Goal: Information Seeking & Learning: Learn about a topic

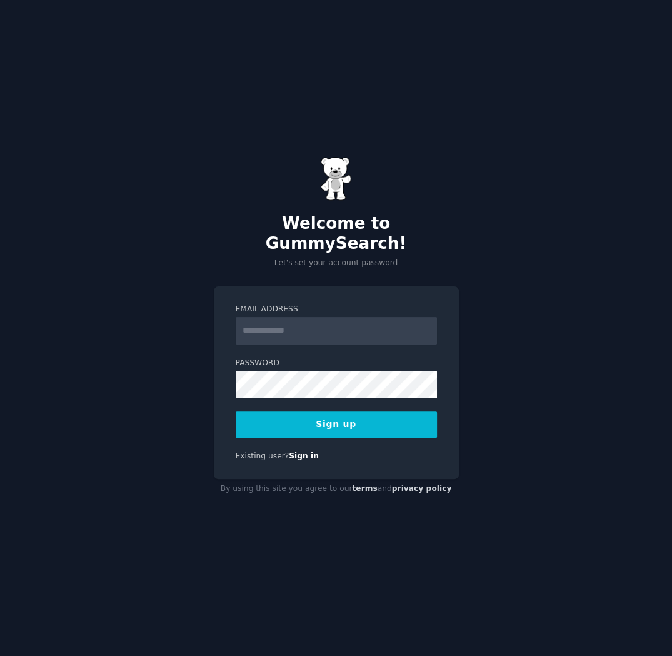
click at [180, 309] on div "Welcome to GummySearch! Let's set your account password Email Address Password …" at bounding box center [336, 328] width 672 height 656
click at [295, 451] on link "Sign in" at bounding box center [304, 455] width 30 height 9
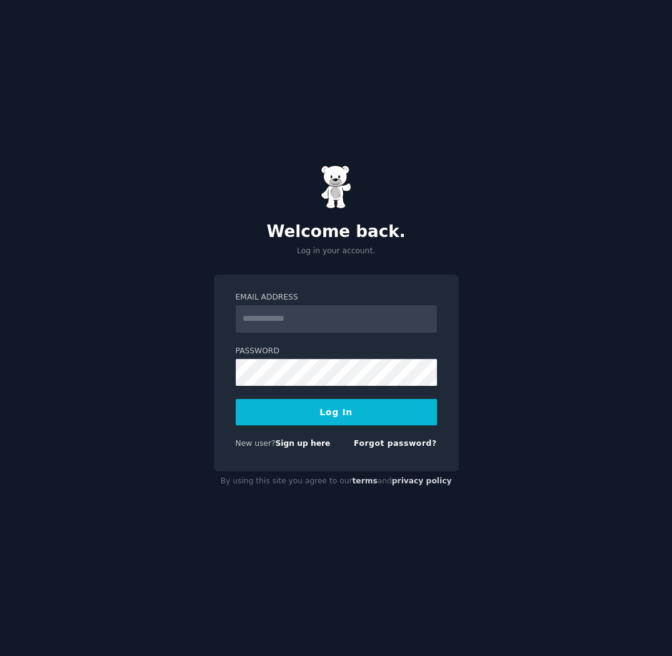
click at [294, 316] on input "Email Address" at bounding box center [336, 319] width 201 height 28
click at [290, 444] on link "Sign up here" at bounding box center [302, 443] width 55 height 9
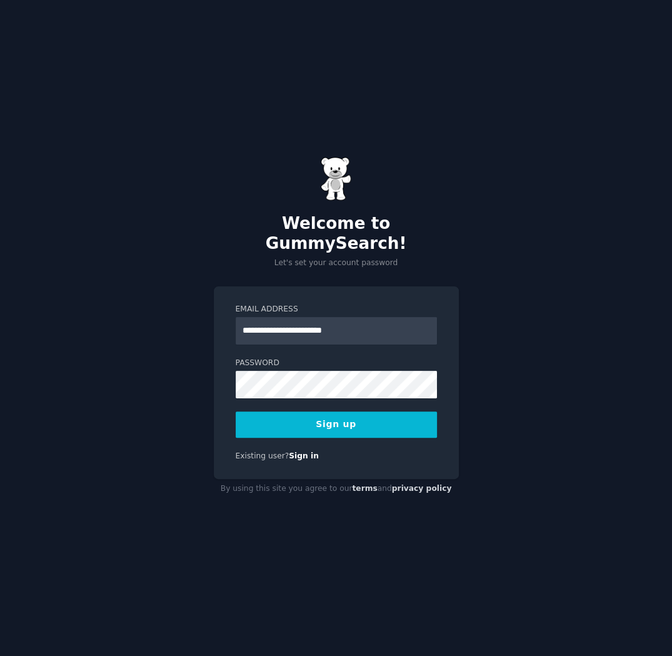
type input "**********"
click at [368, 413] on button "Sign up" at bounding box center [336, 424] width 201 height 26
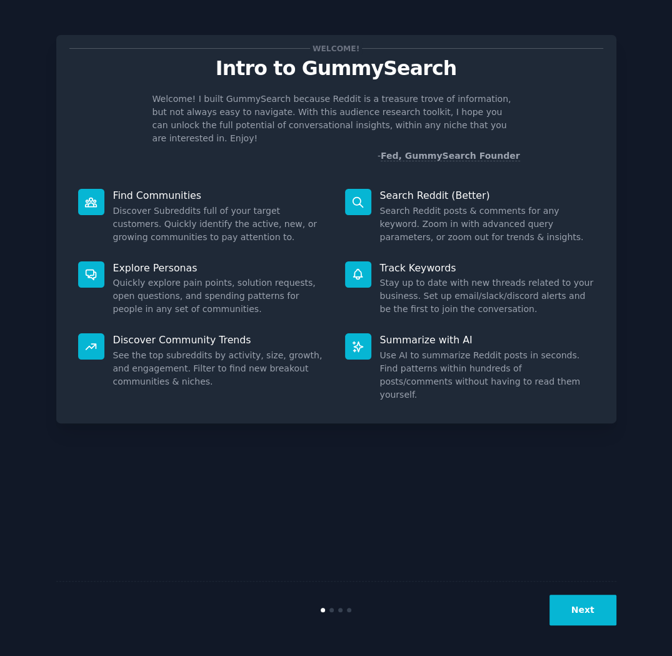
click at [583, 602] on button "Next" at bounding box center [583, 610] width 67 height 31
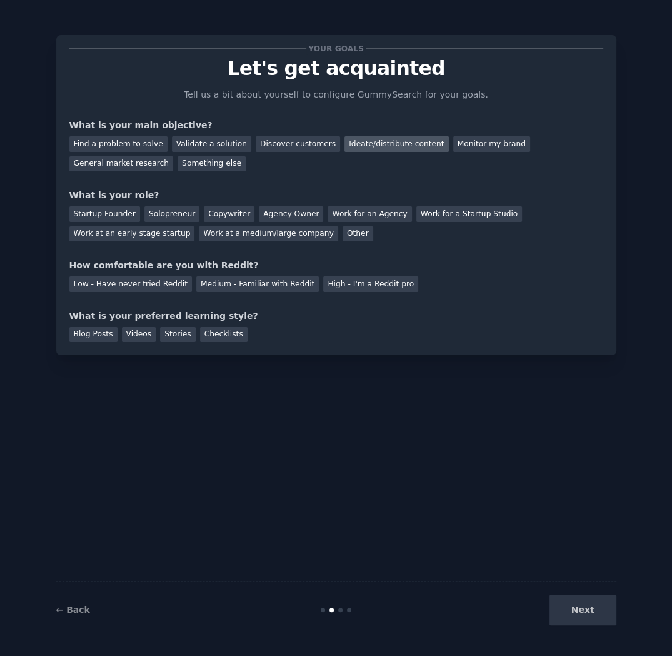
click at [380, 143] on div "Ideate/distribute content" at bounding box center [397, 144] width 104 height 16
click at [129, 139] on div "Find a problem to solve" at bounding box center [118, 144] width 98 height 16
click at [206, 149] on div "Validate a solution" at bounding box center [211, 144] width 79 height 16
click at [161, 216] on div "Solopreneur" at bounding box center [171, 214] width 55 height 16
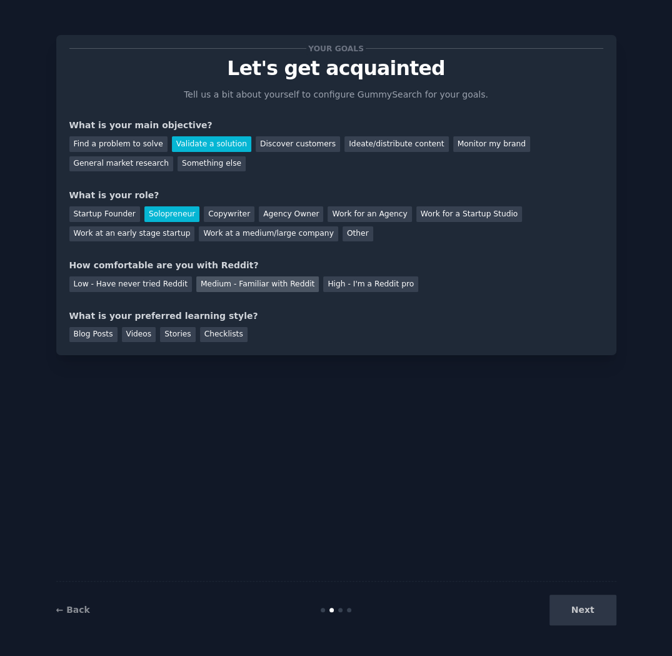
click at [213, 283] on div "Medium - Familiar with Reddit" at bounding box center [257, 284] width 123 height 16
click at [140, 337] on div "Videos" at bounding box center [139, 335] width 34 height 16
click at [602, 615] on button "Next" at bounding box center [583, 610] width 67 height 31
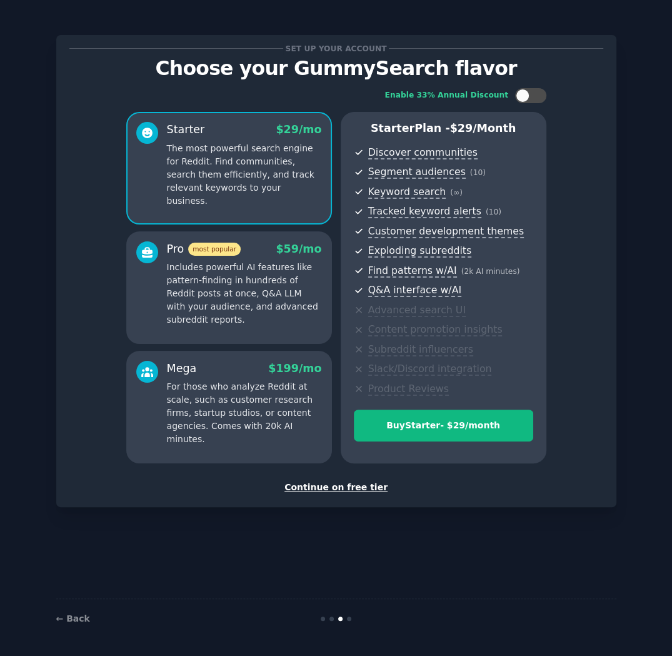
click at [358, 486] on div "Continue on free tier" at bounding box center [336, 487] width 534 height 13
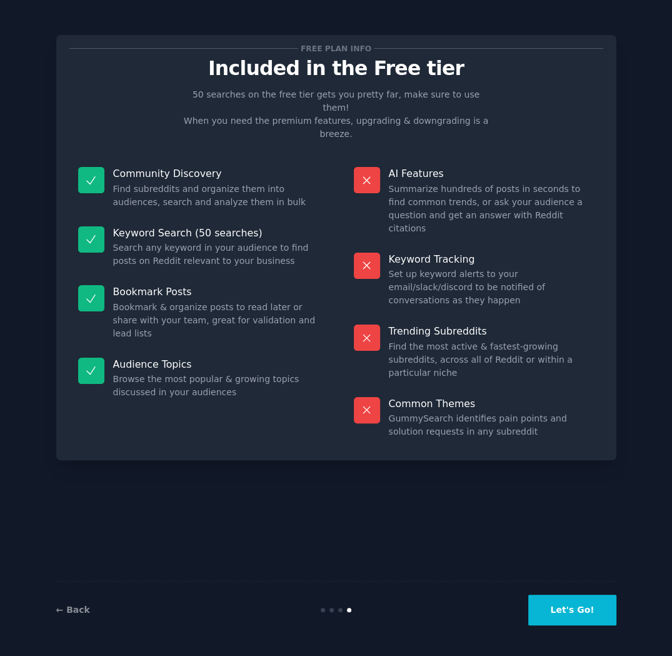
click at [589, 614] on button "Let's Go!" at bounding box center [572, 610] width 88 height 31
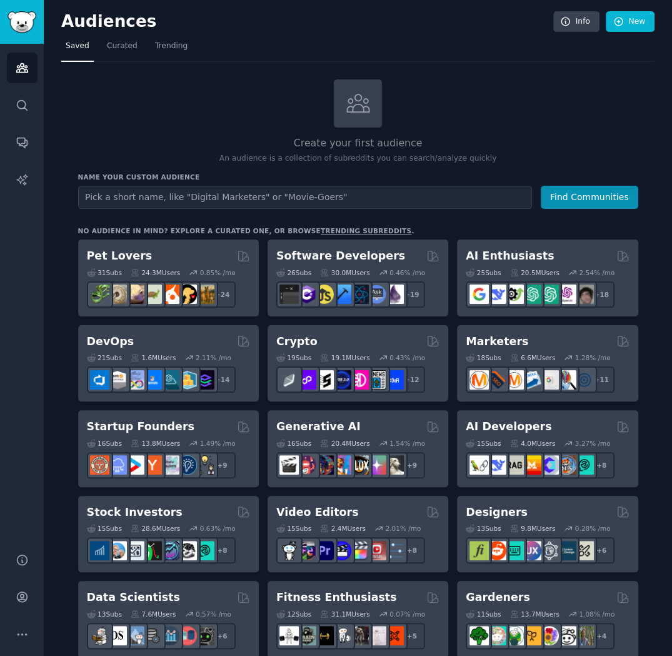
click at [299, 194] on input "text" at bounding box center [305, 197] width 454 height 23
type input "Jobs in Tech"
click at [569, 194] on button "Find Communities" at bounding box center [590, 197] width 98 height 23
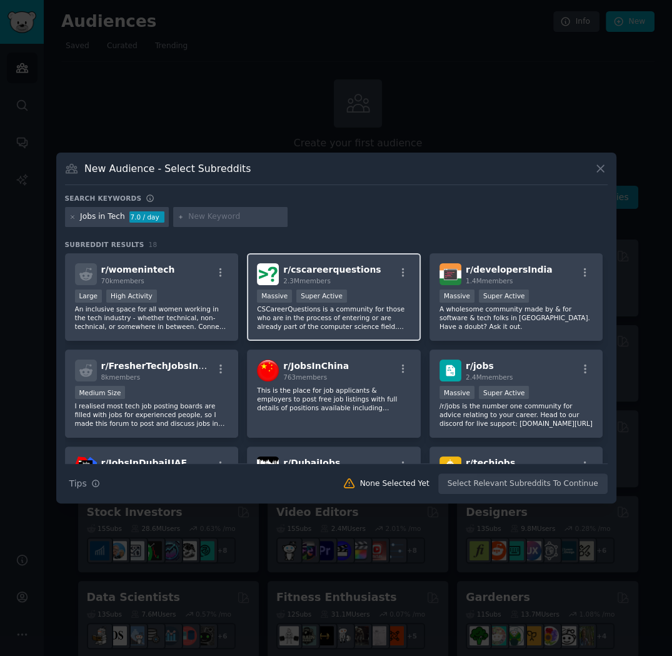
drag, startPoint x: 400, startPoint y: 270, endPoint x: 375, endPoint y: 296, distance: 36.7
click at [375, 296] on div "Massive Super Active" at bounding box center [334, 298] width 154 height 16
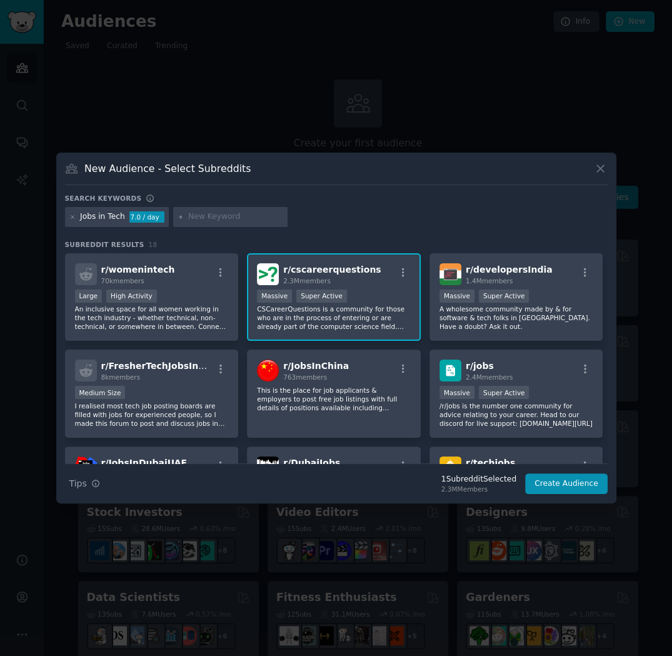
click at [371, 316] on p "CSCareerQuestions is a community for those who are in the process of entering o…" at bounding box center [334, 318] width 154 height 26
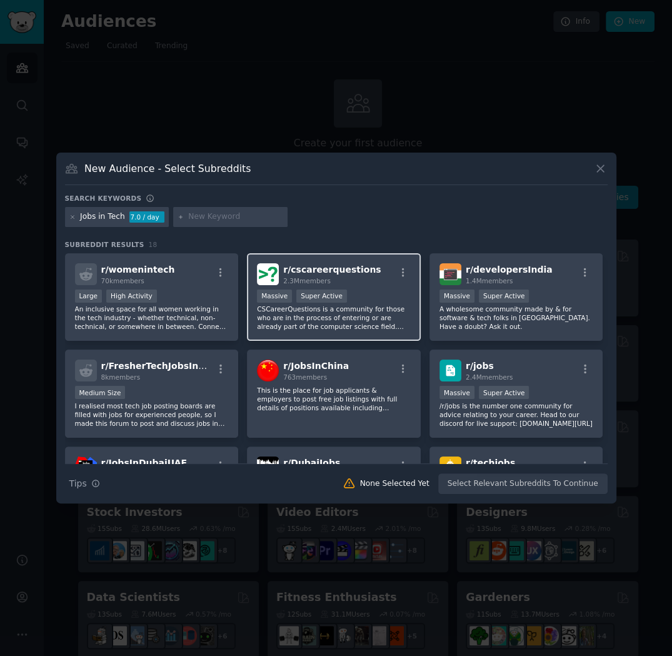
click at [388, 313] on p "CSCareerQuestions is a community for those who are in the process of entering o…" at bounding box center [334, 318] width 154 height 26
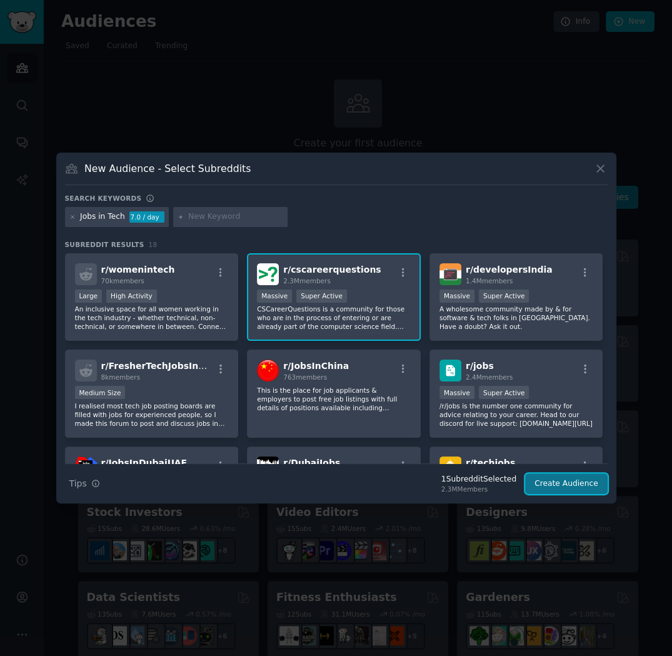
click at [562, 486] on button "Create Audience" at bounding box center [566, 483] width 83 height 21
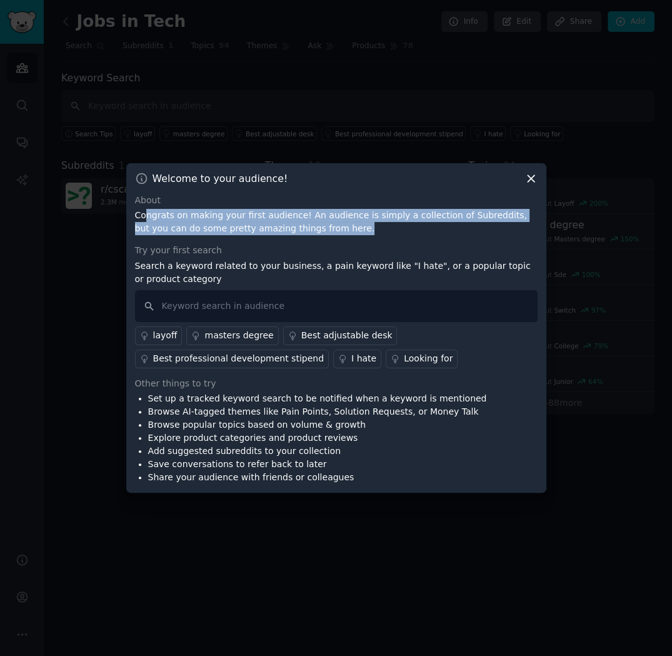
drag, startPoint x: 144, startPoint y: 215, endPoint x: 311, endPoint y: 229, distance: 167.5
click at [311, 229] on p "Congrats on making your first audience! An audience is simply a collection of S…" at bounding box center [336, 222] width 403 height 26
drag, startPoint x: 311, startPoint y: 229, endPoint x: 129, endPoint y: 210, distance: 183.6
click at [129, 210] on div "Welcome to your audience! About Congrats on making your first audience! An audi…" at bounding box center [336, 328] width 420 height 330
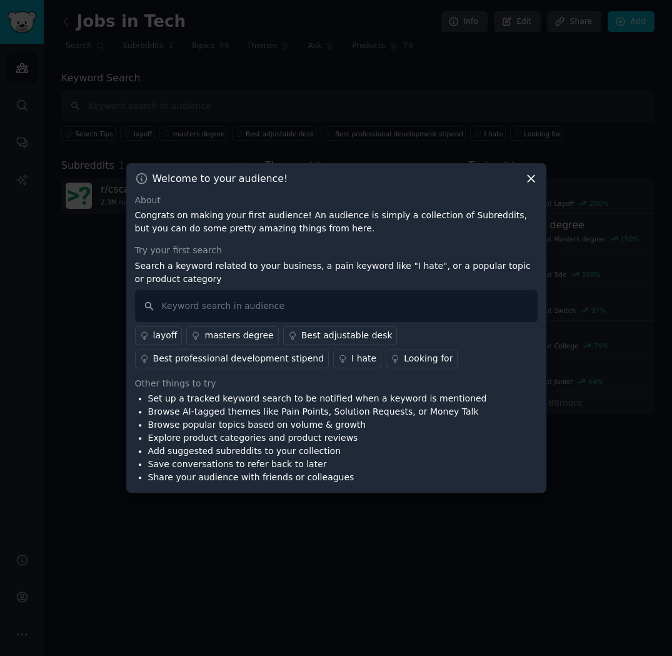
click at [187, 267] on p "Search a keyword related to your business, a pain keyword like "I hate", or a p…" at bounding box center [336, 273] width 403 height 26
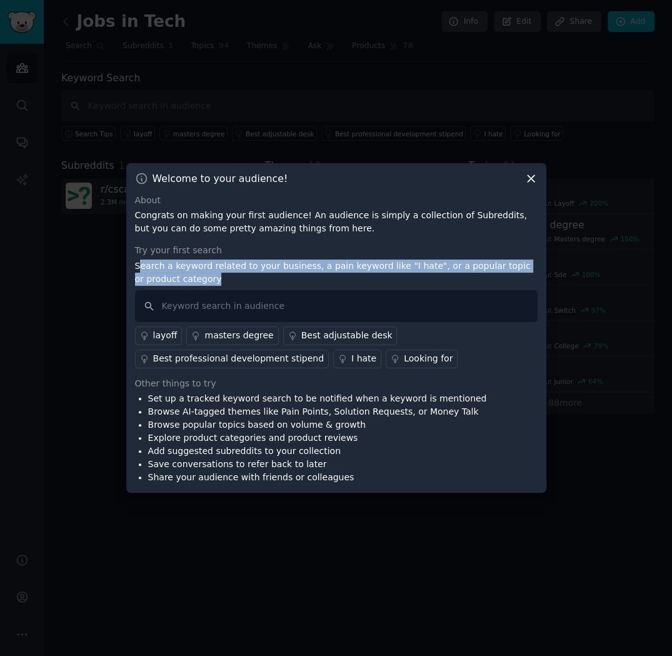
drag, startPoint x: 187, startPoint y: 283, endPoint x: 138, endPoint y: 265, distance: 52.3
click at [138, 265] on p "Search a keyword related to your business, a pain keyword like "I hate", or a p…" at bounding box center [336, 273] width 403 height 26
click at [253, 276] on p "Search a keyword related to your business, a pain keyword like "I hate", or a p…" at bounding box center [336, 273] width 403 height 26
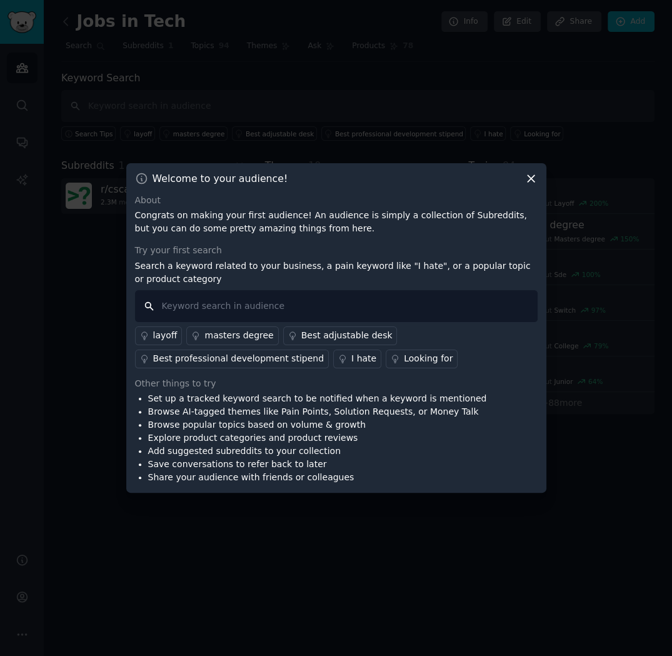
click at [249, 310] on input "text" at bounding box center [336, 306] width 403 height 32
click at [523, 174] on div "Welcome to your audience!" at bounding box center [336, 178] width 403 height 13
click at [528, 174] on icon at bounding box center [531, 178] width 13 height 13
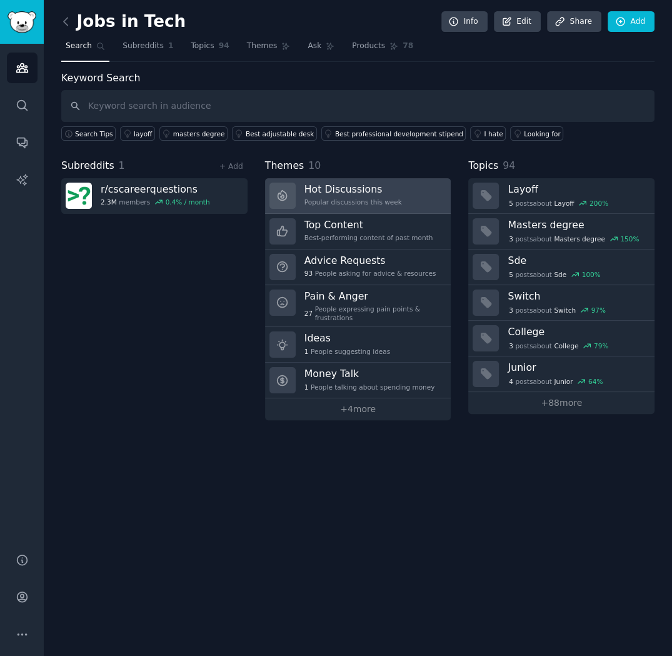
click at [368, 189] on h3 "Hot Discussions" at bounding box center [354, 189] width 98 height 13
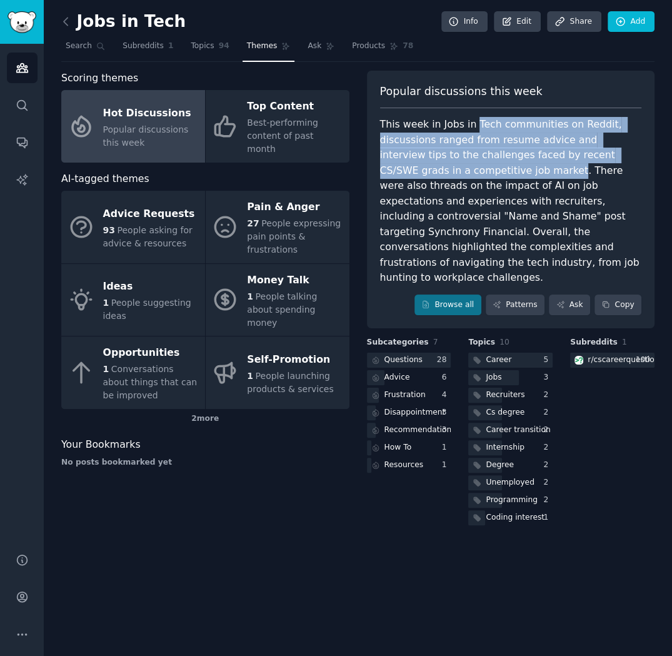
drag, startPoint x: 468, startPoint y: 129, endPoint x: 480, endPoint y: 176, distance: 48.5
click at [480, 176] on div "This week in Jobs in Tech communities on Reddit, discussions ranged from resume…" at bounding box center [511, 201] width 262 height 169
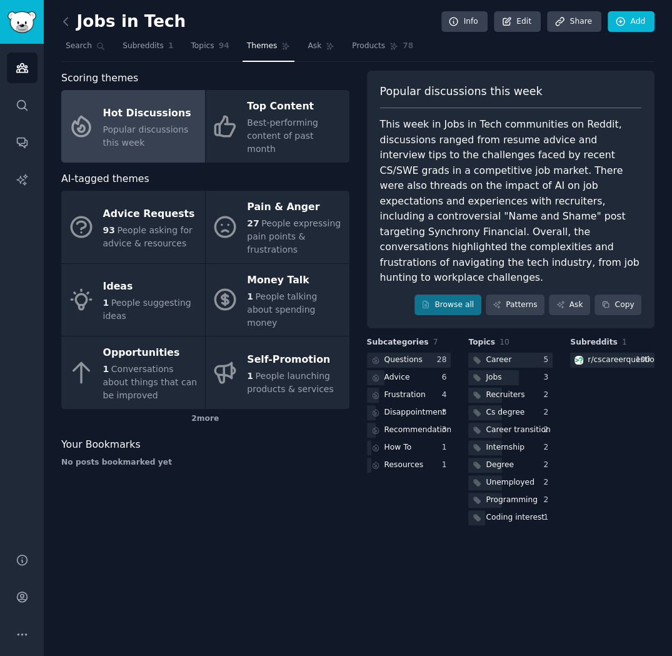
click at [441, 217] on div "This week in Jobs in Tech communities on Reddit, discussions ranged from resume…" at bounding box center [511, 201] width 262 height 169
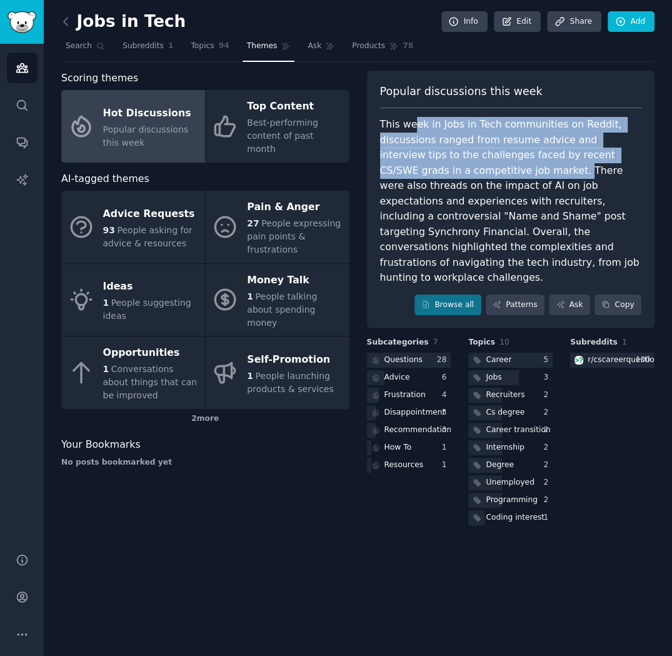
drag, startPoint x: 486, startPoint y: 169, endPoint x: 410, endPoint y: 116, distance: 93.0
click at [410, 117] on div "This week in Jobs in Tech communities on Reddit, discussions ranged from resume…" at bounding box center [511, 201] width 262 height 169
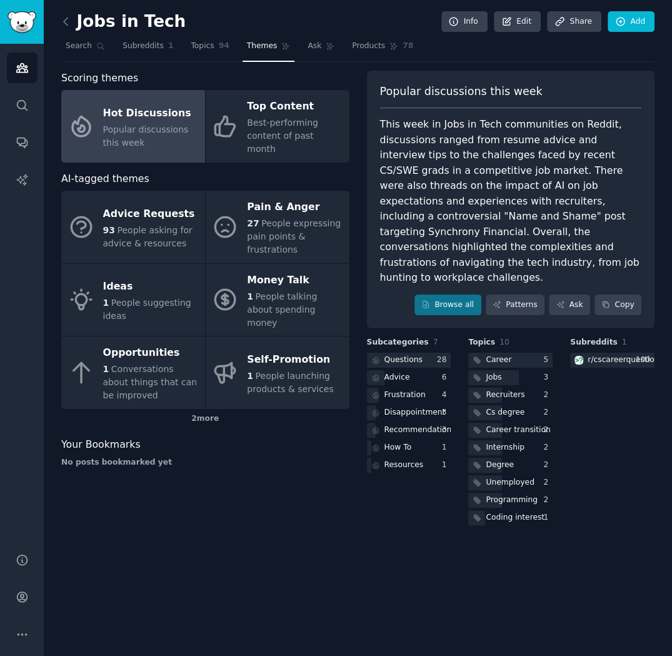
click at [477, 207] on div "This week in Jobs in Tech communities on Reddit, discussions ranged from resume…" at bounding box center [511, 201] width 262 height 169
click at [506, 355] on div "Career" at bounding box center [499, 360] width 26 height 11
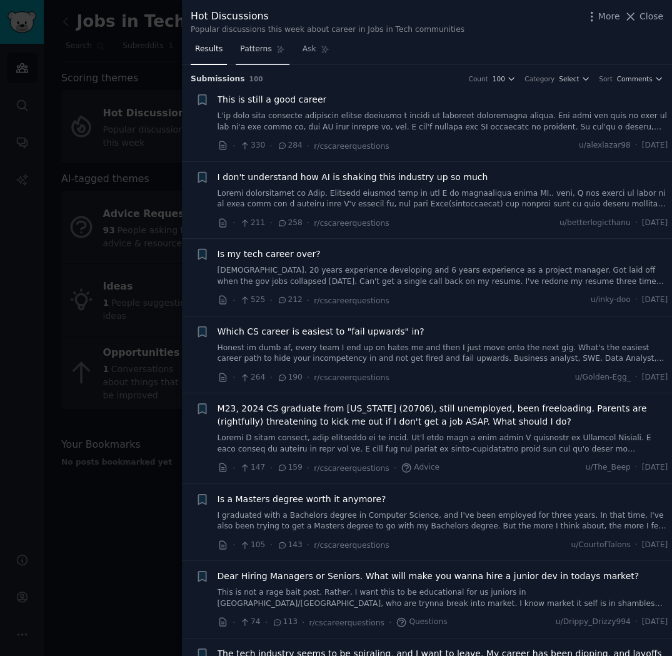
click at [256, 47] on span "Patterns" at bounding box center [255, 49] width 31 height 11
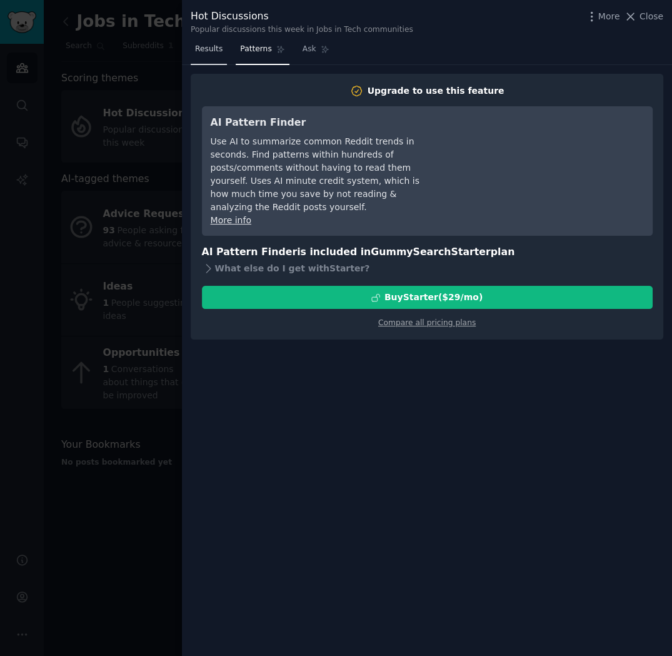
click at [210, 49] on span "Results" at bounding box center [209, 49] width 28 height 11
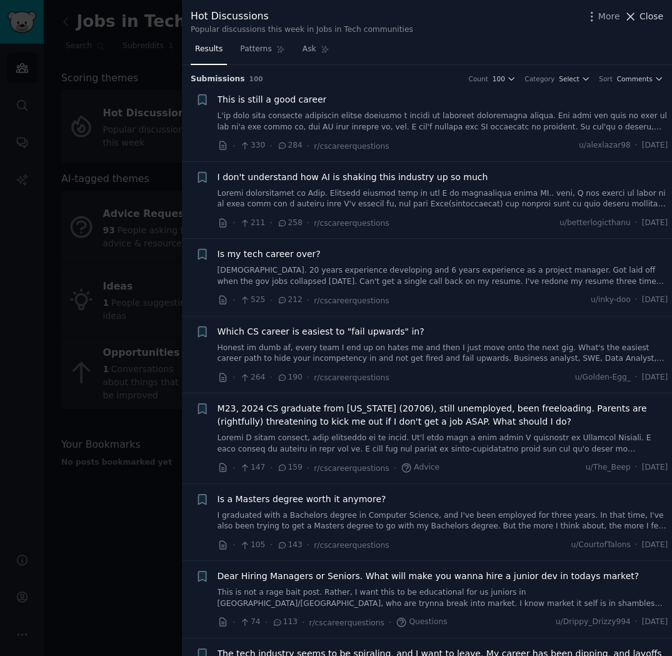
click at [640, 17] on button "Close" at bounding box center [643, 16] width 39 height 13
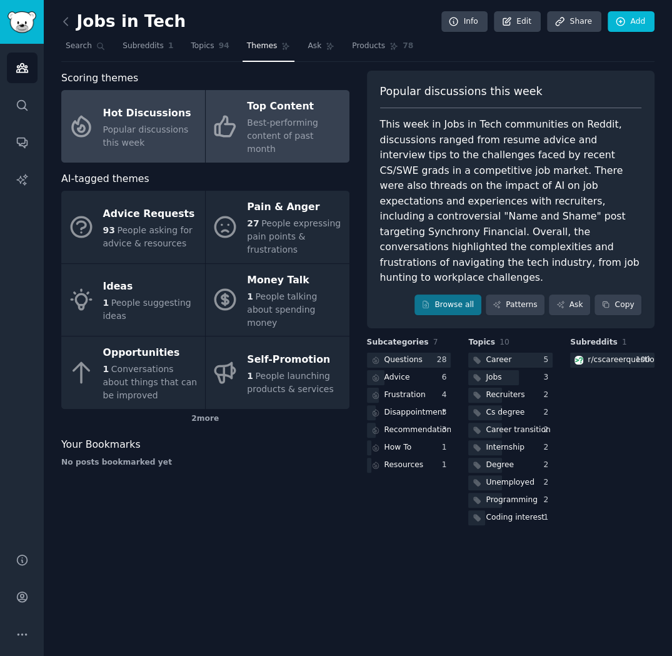
click at [282, 125] on span "Best-performing content of past month" at bounding box center [282, 136] width 71 height 36
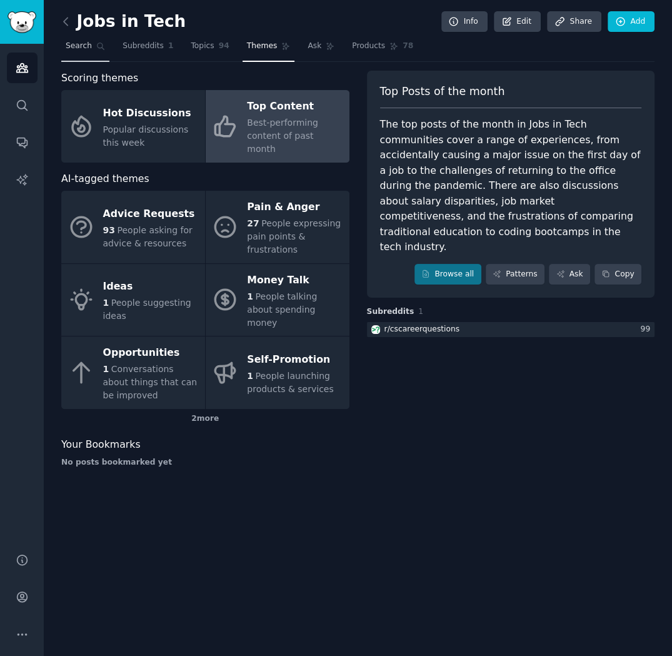
click at [72, 46] on span "Search" at bounding box center [79, 46] width 26 height 11
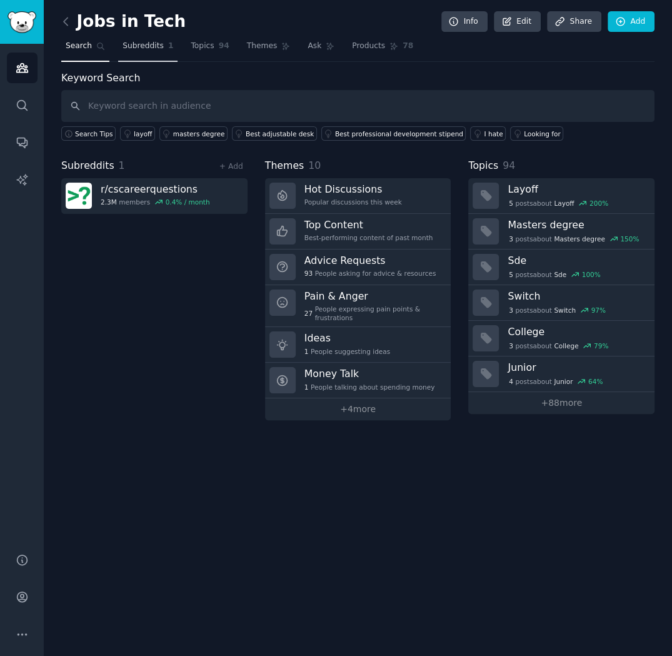
click at [123, 43] on span "Subreddits" at bounding box center [143, 46] width 41 height 11
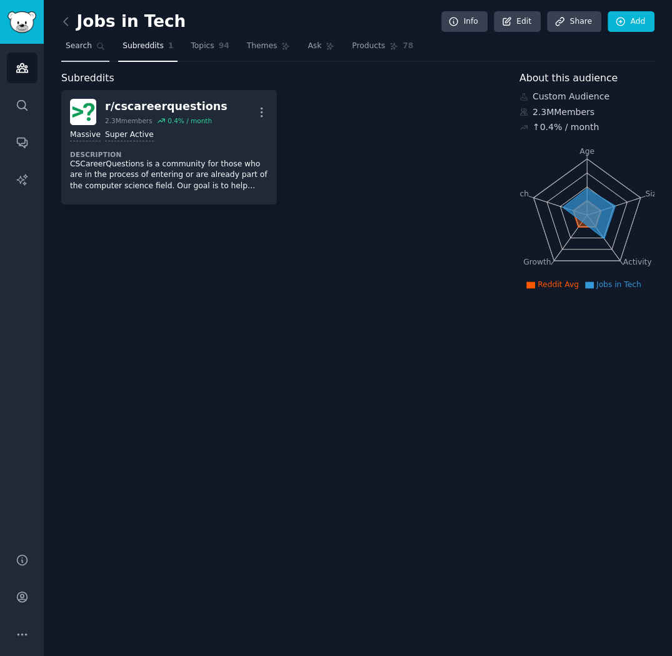
click at [81, 46] on span "Search" at bounding box center [79, 46] width 26 height 11
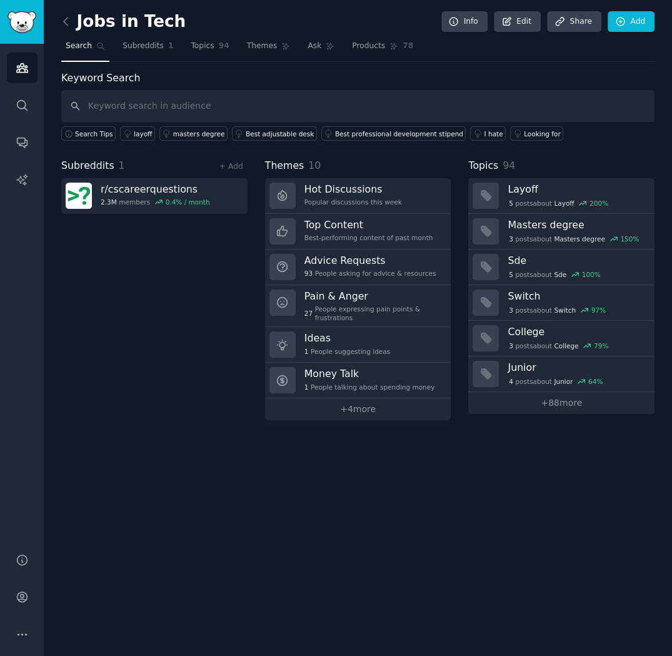
click at [66, 14] on link at bounding box center [69, 22] width 16 height 20
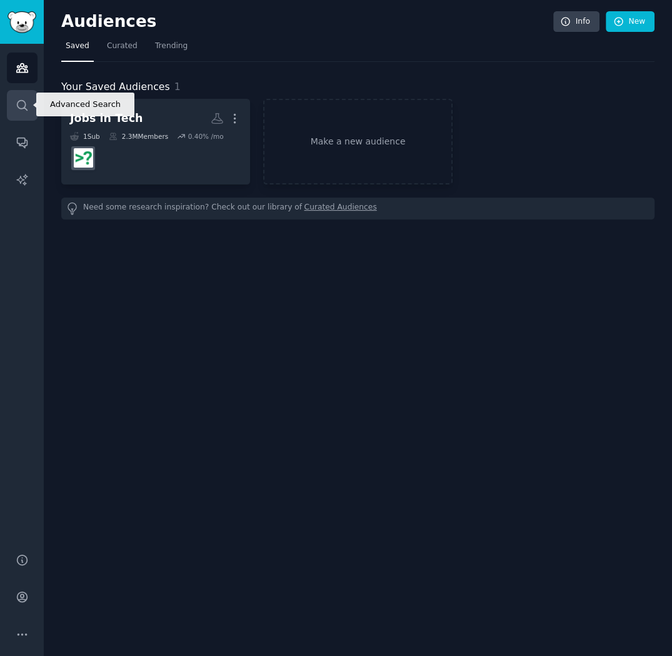
click at [18, 103] on icon "Sidebar" at bounding box center [22, 105] width 13 height 13
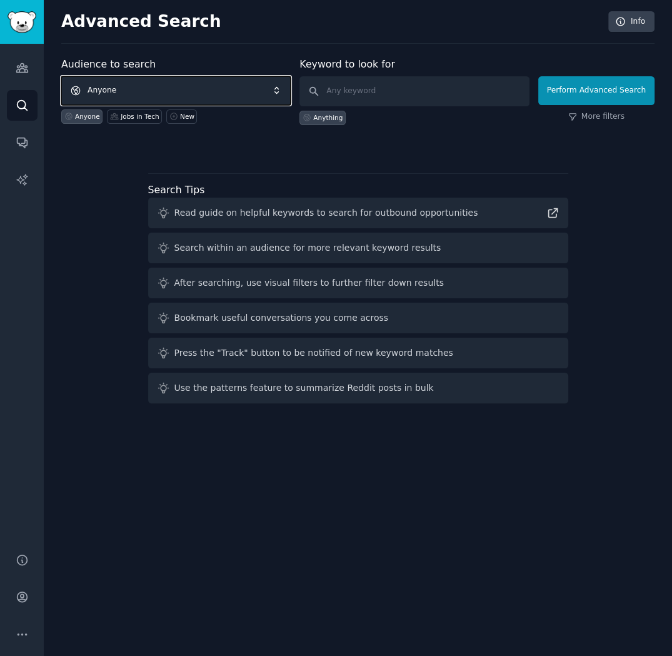
click at [154, 82] on span "Anyone" at bounding box center [175, 90] width 229 height 29
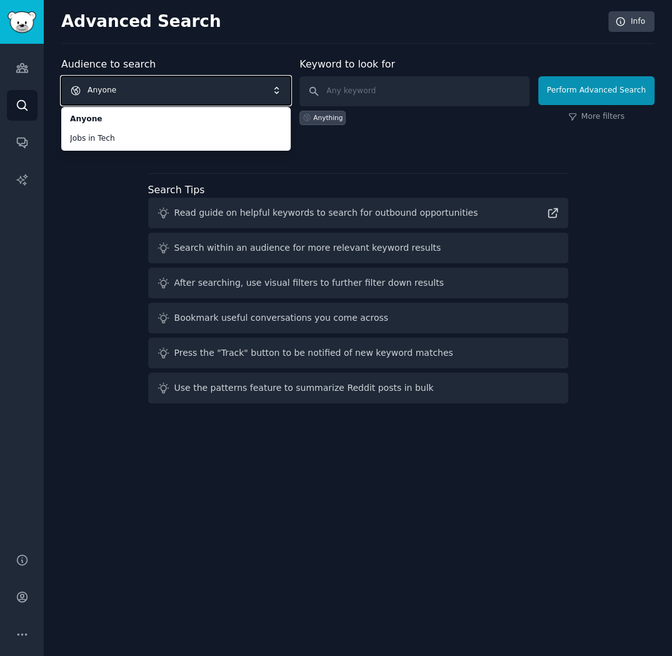
click at [167, 85] on span "Anyone" at bounding box center [175, 90] width 229 height 29
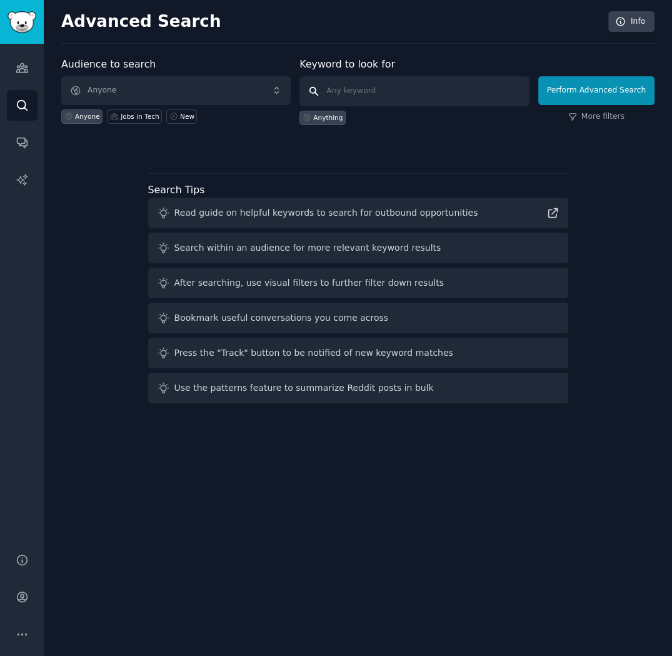
click at [352, 92] on input "text" at bounding box center [414, 91] width 229 height 30
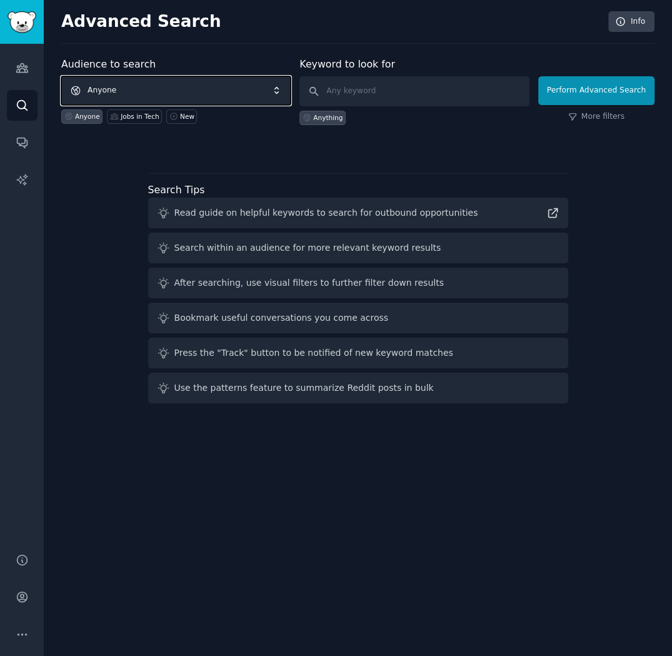
click at [179, 93] on span "Anyone" at bounding box center [175, 90] width 229 height 29
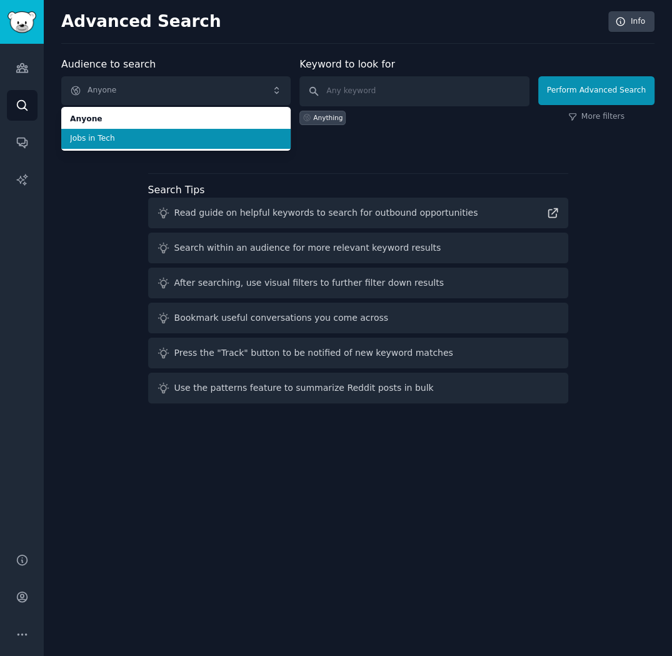
click at [144, 138] on span "Jobs in Tech" at bounding box center [176, 138] width 212 height 11
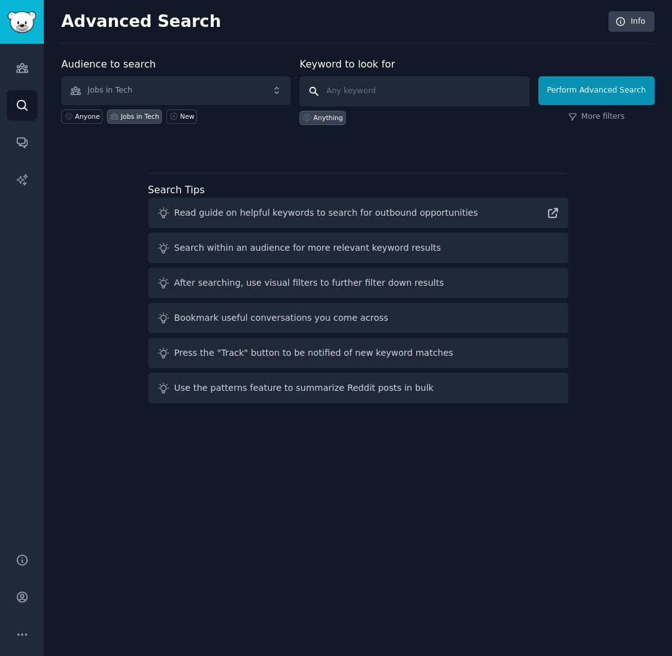
click at [346, 92] on input "text" at bounding box center [414, 91] width 229 height 30
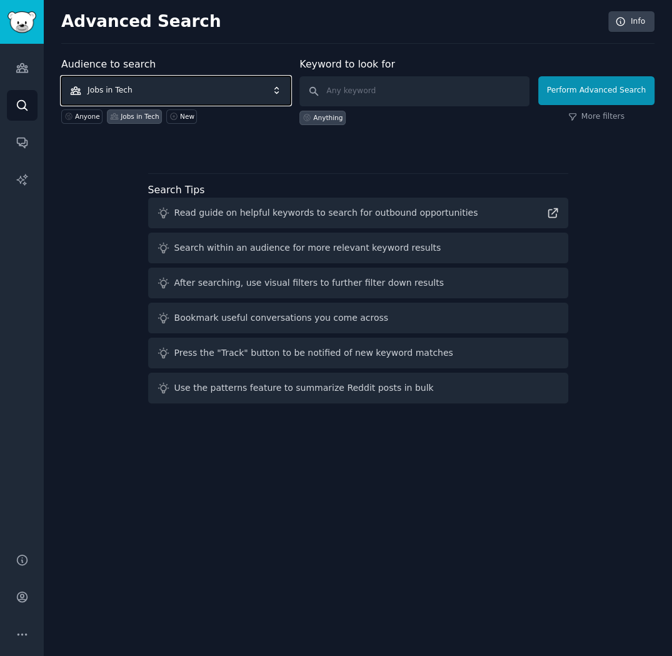
click at [221, 91] on span "Jobs in Tech" at bounding box center [175, 90] width 229 height 29
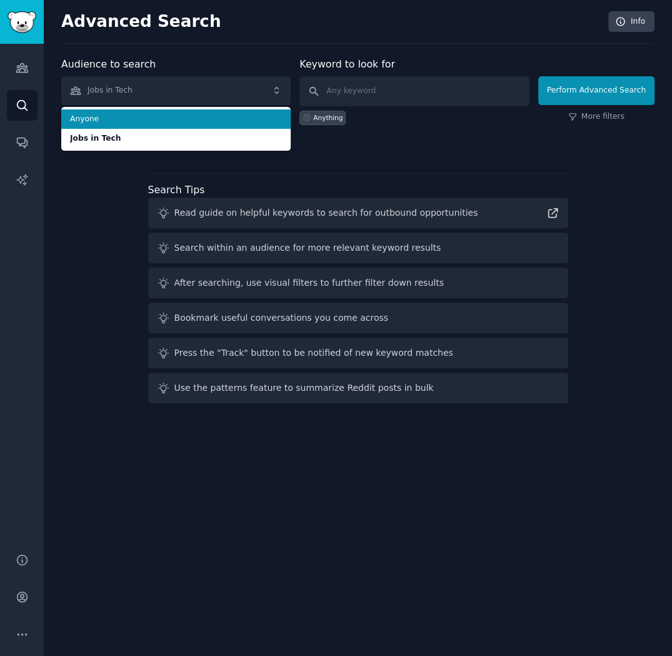
click at [115, 114] on span "Anyone" at bounding box center [176, 119] width 212 height 11
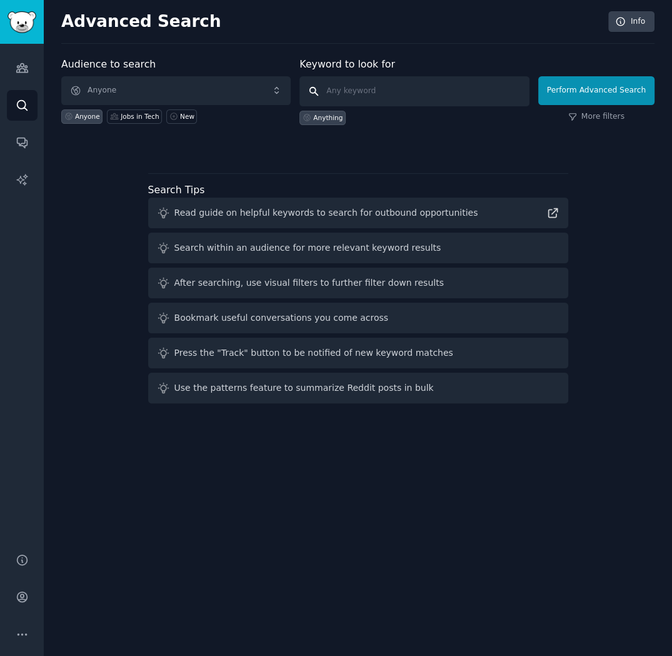
click at [393, 89] on input "text" at bounding box center [414, 91] width 229 height 30
type input "south africa"
click at [563, 86] on button "Perform Advanced Search" at bounding box center [596, 90] width 116 height 29
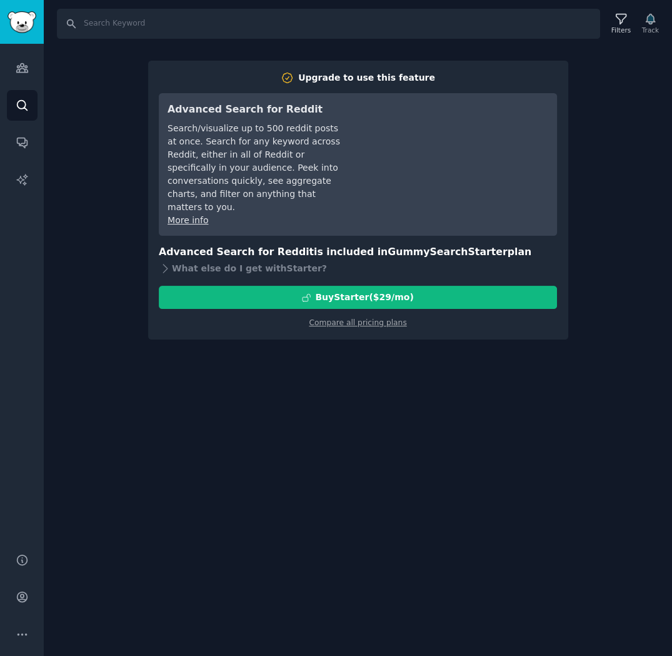
click at [620, 56] on div "Search Filters Track Upgrade to use this feature Advanced Search for Reddit Sea…" at bounding box center [358, 328] width 628 height 656
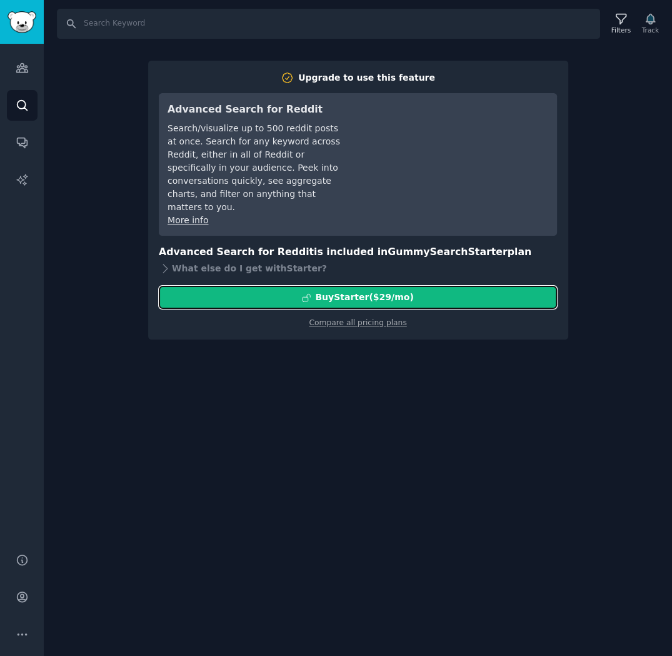
drag, startPoint x: 154, startPoint y: 285, endPoint x: 149, endPoint y: 266, distance: 19.4
click at [154, 285] on div "Upgrade to use this feature Advanced Search for Reddit Search/visualize up to 5…" at bounding box center [358, 201] width 420 height 280
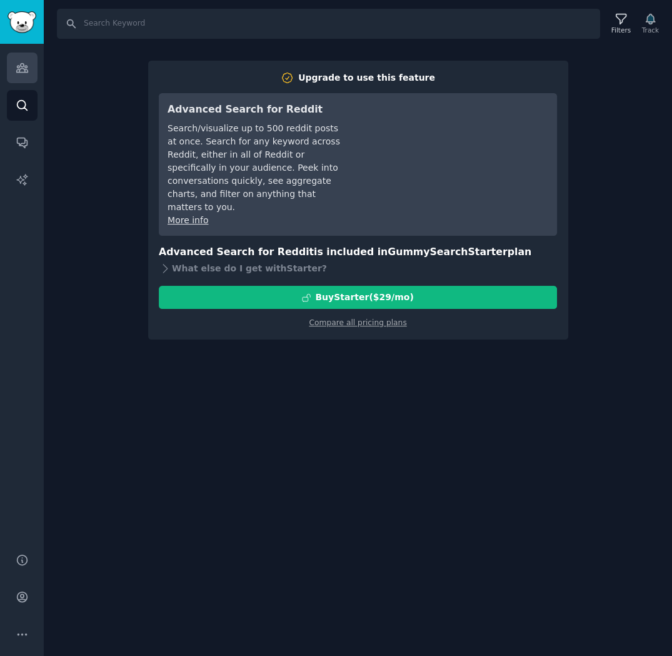
click at [24, 72] on icon "Sidebar" at bounding box center [21, 68] width 11 height 9
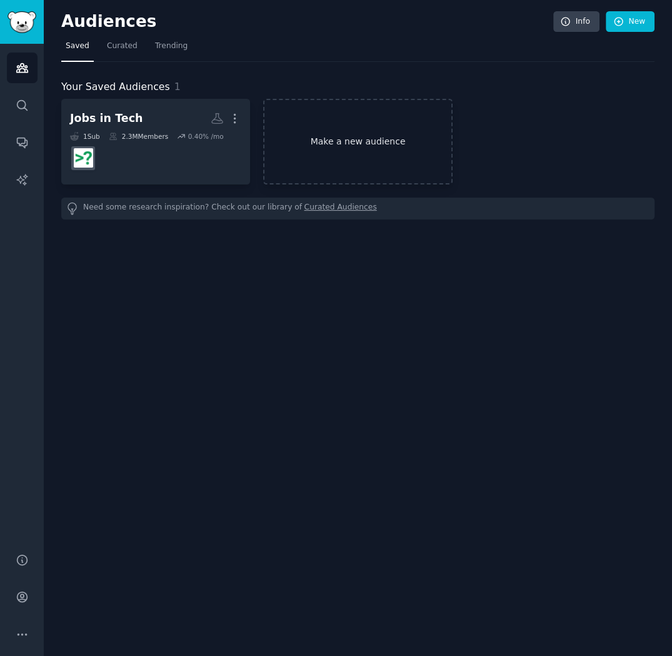
click at [352, 158] on link "Make a new audience" at bounding box center [357, 142] width 189 height 86
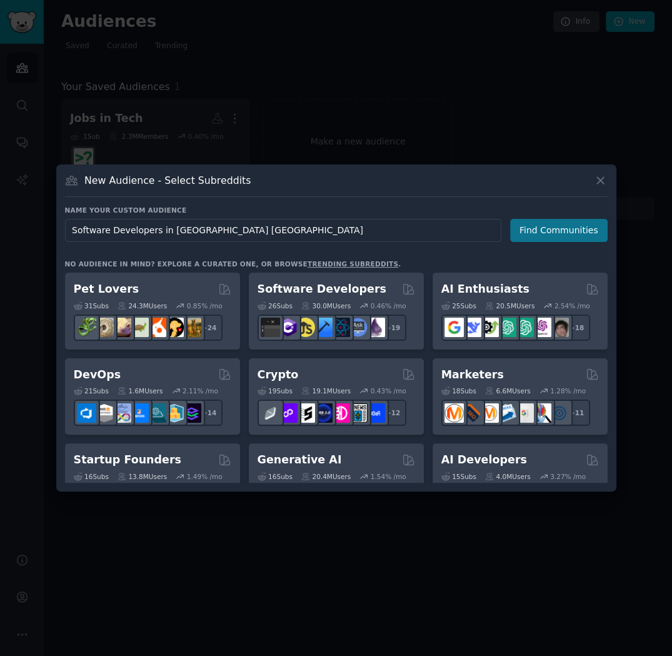
type input "Software Developers in [GEOGRAPHIC_DATA] [GEOGRAPHIC_DATA]"
click at [555, 226] on button "Find Communities" at bounding box center [559, 230] width 98 height 23
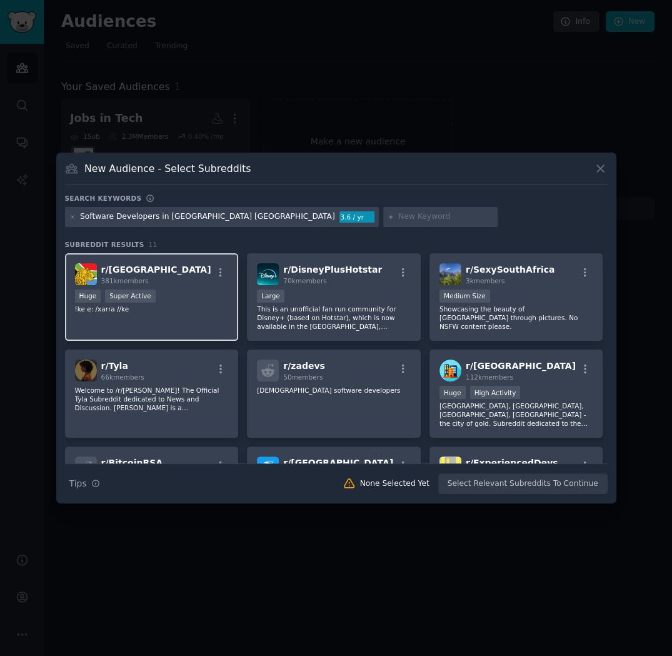
click at [217, 302] on div "Huge Super Active" at bounding box center [152, 298] width 154 height 16
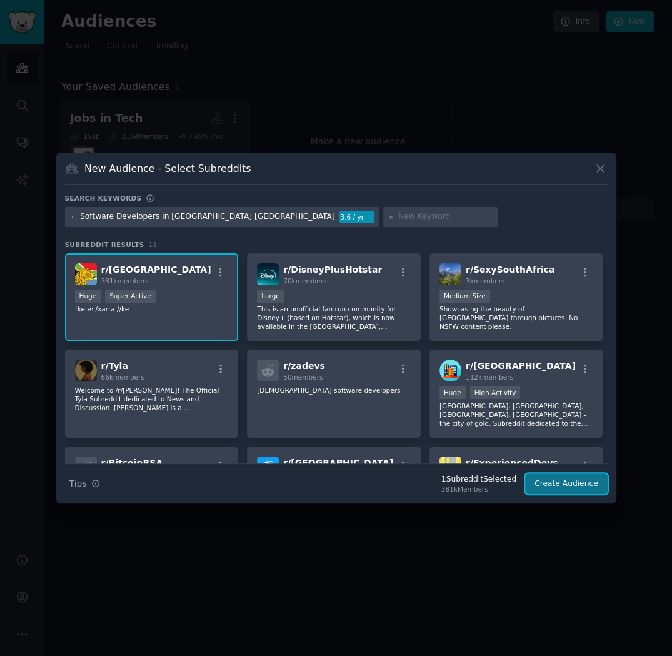
click at [548, 485] on button "Create Audience" at bounding box center [566, 483] width 83 height 21
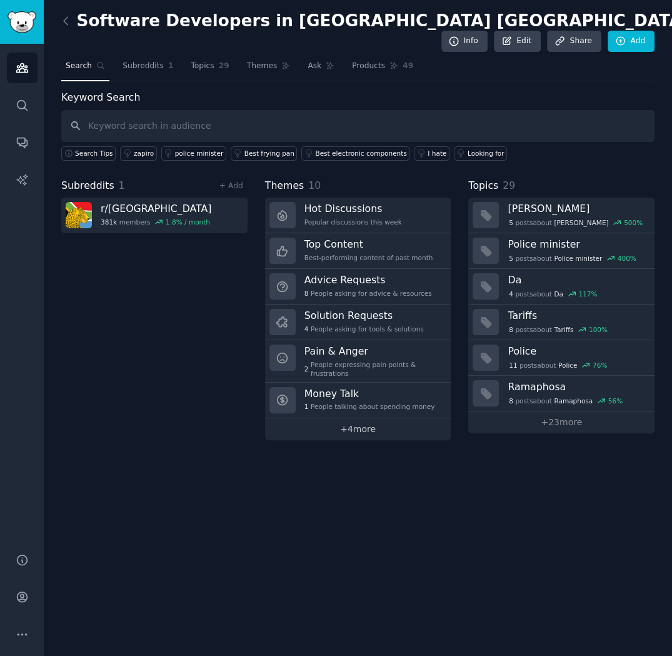
click at [367, 418] on link "+ 4 more" at bounding box center [358, 429] width 186 height 22
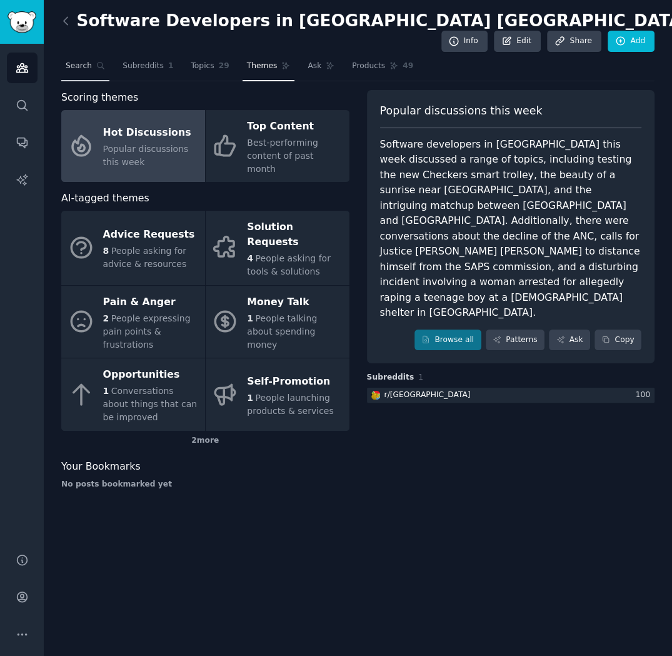
click at [77, 61] on span "Search" at bounding box center [79, 66] width 26 height 11
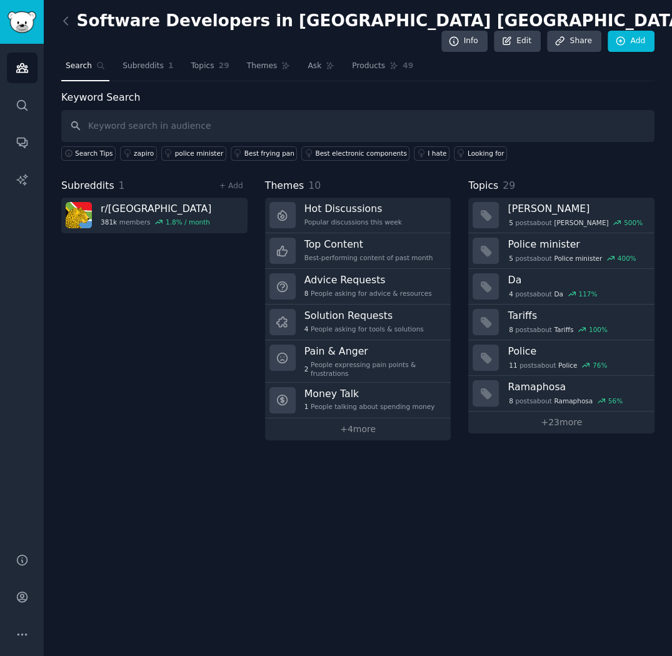
click at [169, 110] on input "text" at bounding box center [357, 126] width 593 height 32
type input "job"
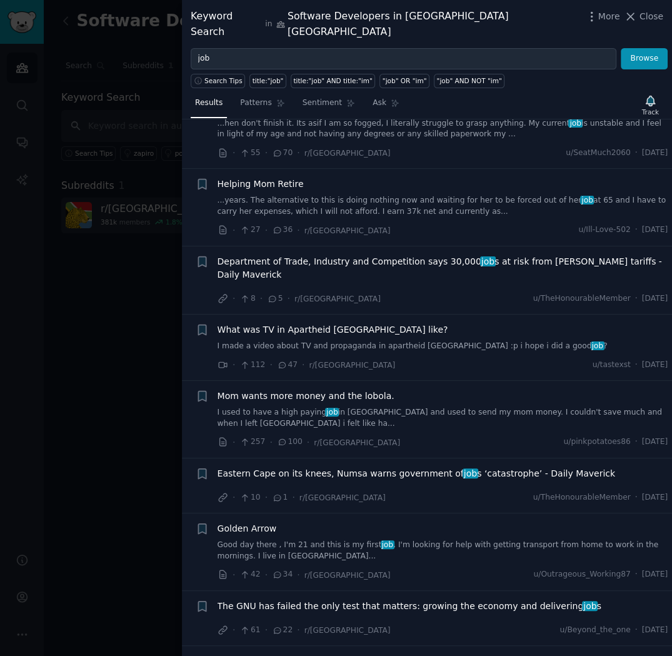
scroll to position [500, 0]
click at [120, 289] on div at bounding box center [336, 328] width 672 height 656
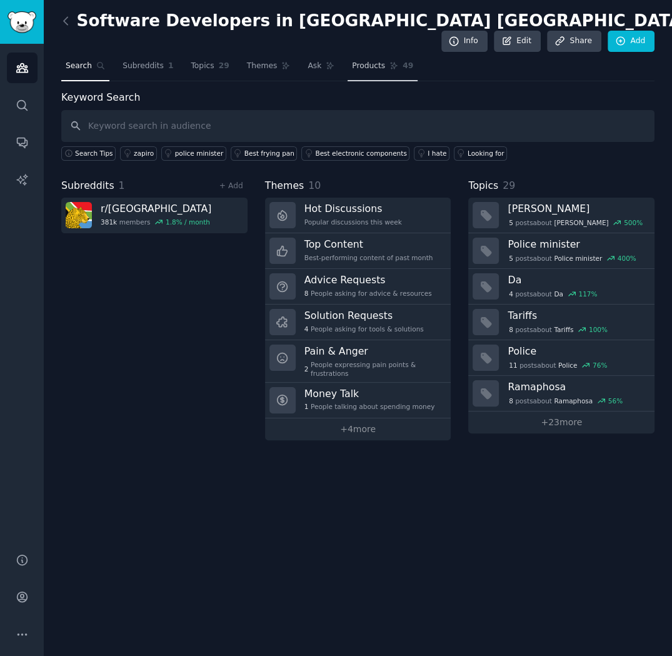
click at [352, 61] on span "Products" at bounding box center [368, 66] width 33 height 11
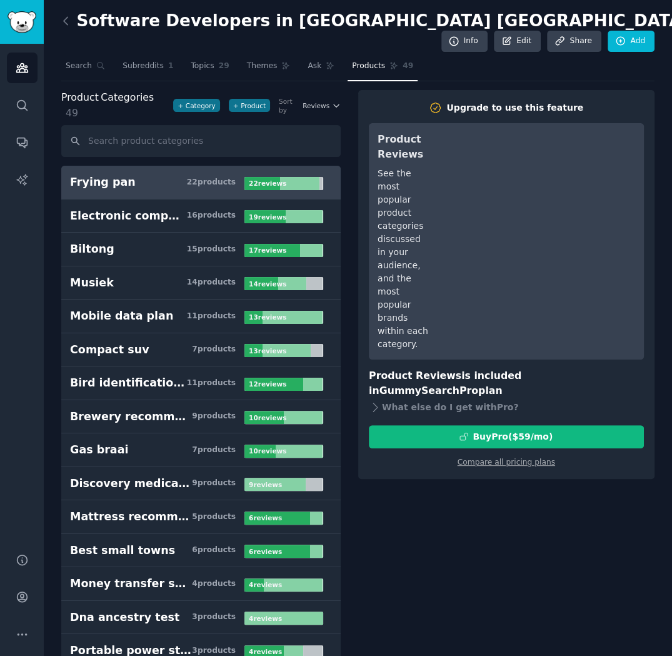
click at [166, 174] on h3 "Frying pan 22 product s" at bounding box center [157, 182] width 174 height 16
click at [286, 177] on div "22 review s" at bounding box center [268, 183] width 49 height 13
click at [258, 179] on b "22 review s" at bounding box center [268, 183] width 38 height 8
click at [203, 177] on div "22 product s" at bounding box center [211, 182] width 49 height 11
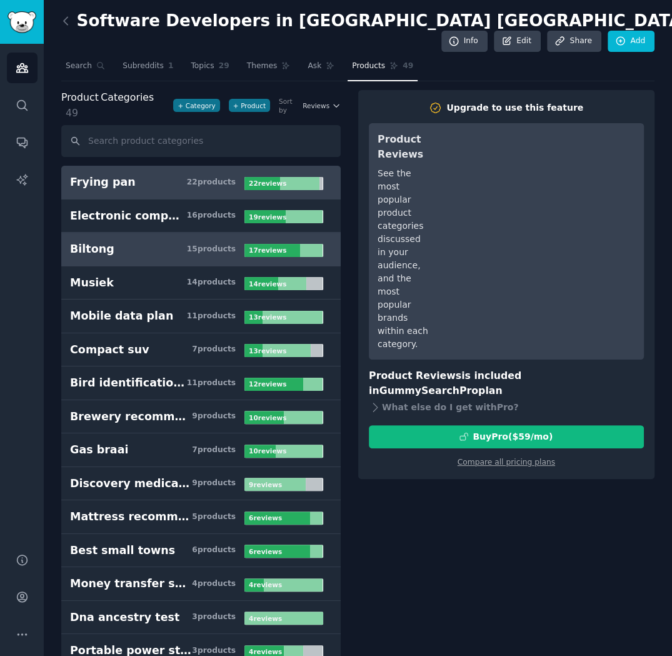
click at [129, 233] on link "Biltong 15 product s 17 review s" at bounding box center [201, 250] width 280 height 34
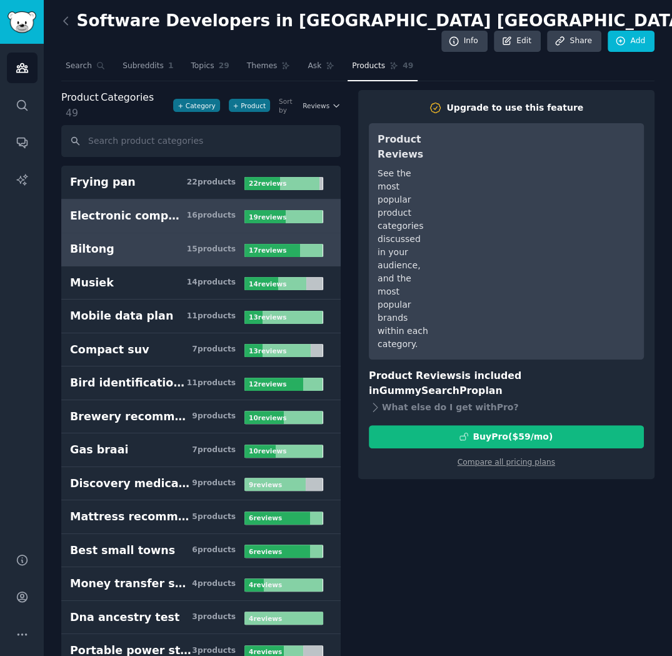
click at [129, 208] on div "Electronic components" at bounding box center [128, 216] width 117 height 16
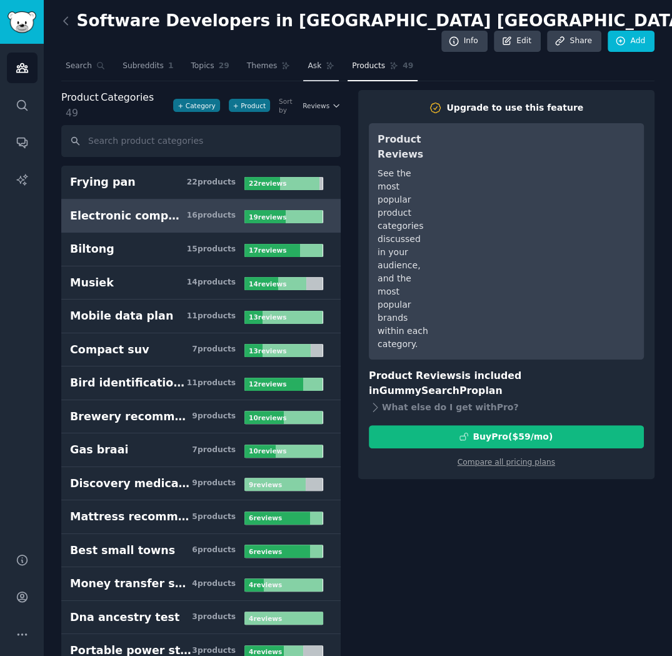
click at [308, 56] on link "Ask" at bounding box center [321, 69] width 36 height 26
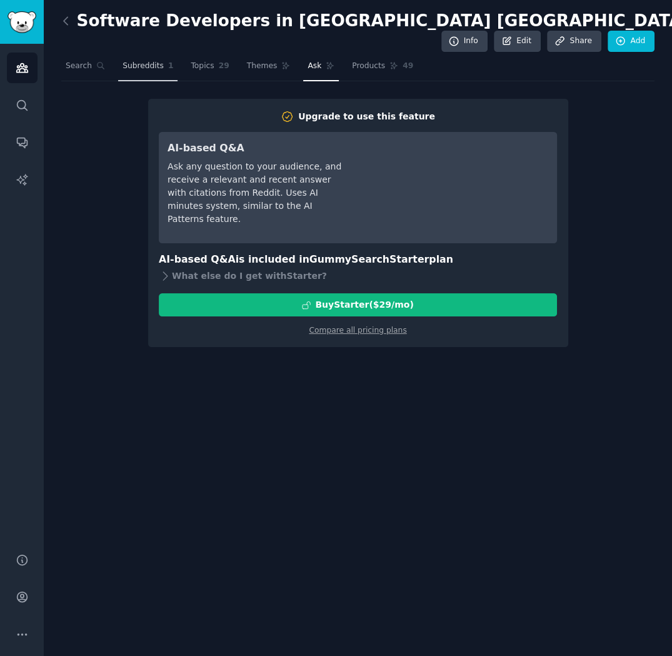
click at [128, 61] on span "Subreddits" at bounding box center [143, 66] width 41 height 11
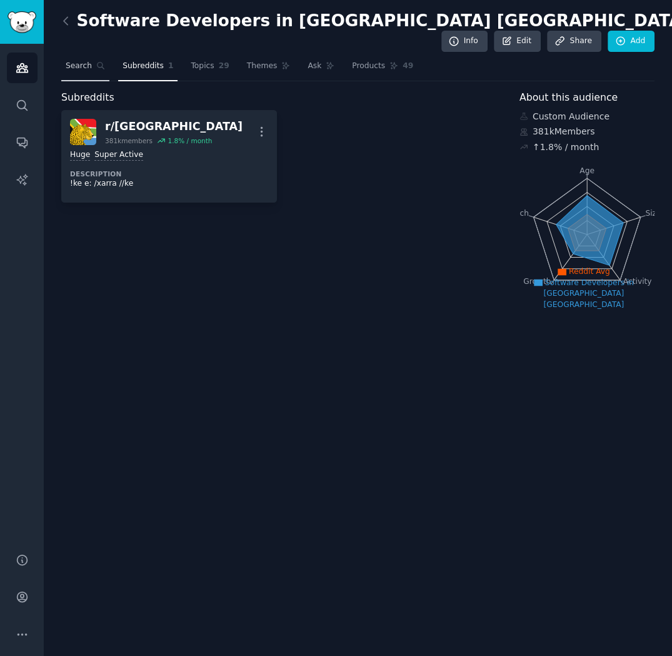
click at [86, 61] on span "Search" at bounding box center [79, 66] width 26 height 11
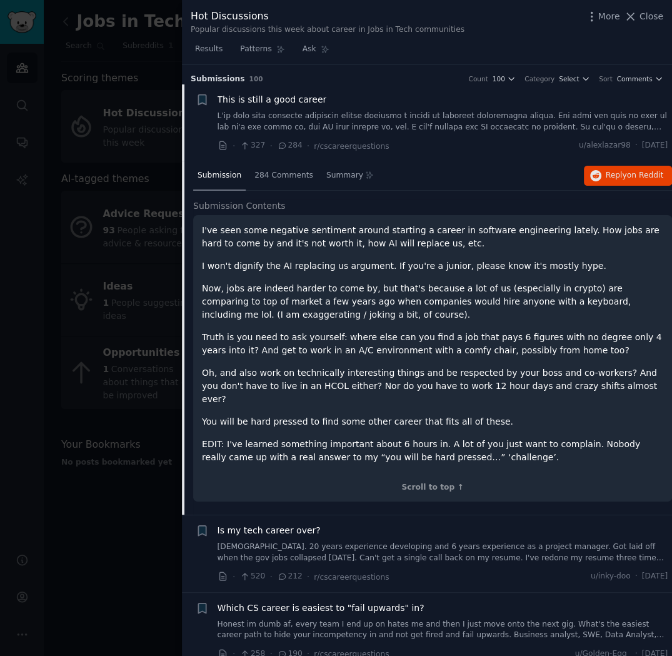
click at [480, 121] on link at bounding box center [443, 122] width 451 height 22
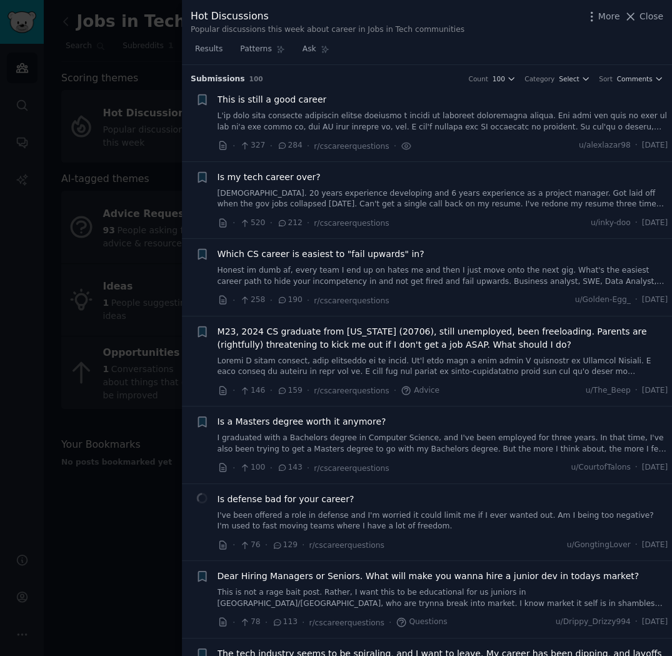
scroll to position [19, 0]
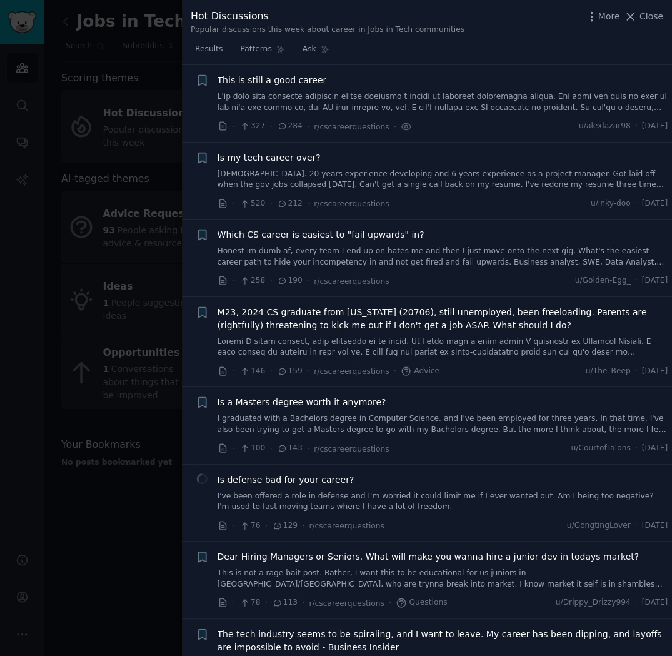
click at [574, 100] on link at bounding box center [443, 102] width 451 height 22
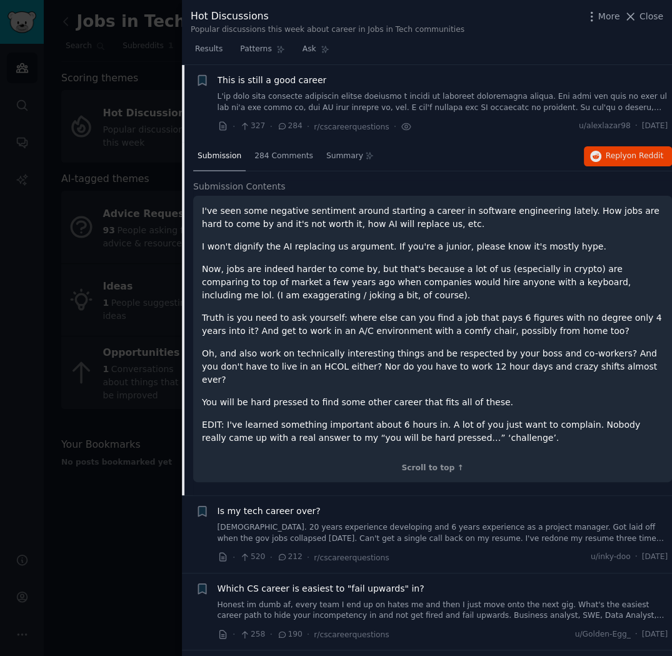
click at [143, 495] on div at bounding box center [336, 328] width 672 height 656
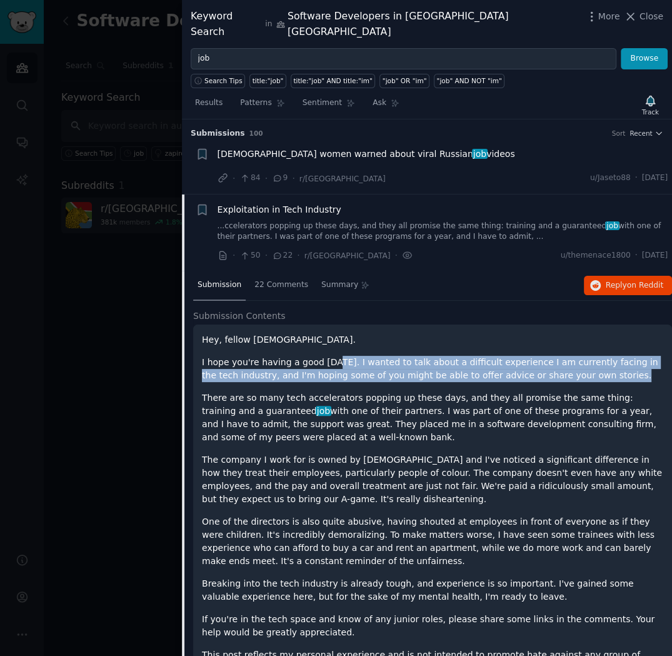
drag, startPoint x: 329, startPoint y: 341, endPoint x: 570, endPoint y: 359, distance: 242.0
click at [570, 359] on p "I hope you're having a good [DATE]. I wanted to talk about a difficult experien…" at bounding box center [432, 369] width 461 height 26
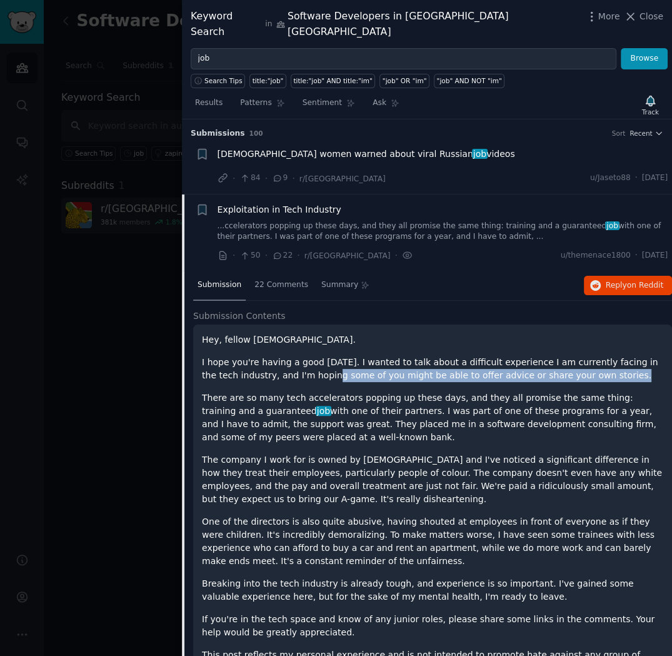
drag, startPoint x: 579, startPoint y: 359, endPoint x: 286, endPoint y: 358, distance: 292.6
click at [287, 358] on p "I hope you're having a good [DATE]. I wanted to talk about a difficult experien…" at bounding box center [432, 369] width 461 height 26
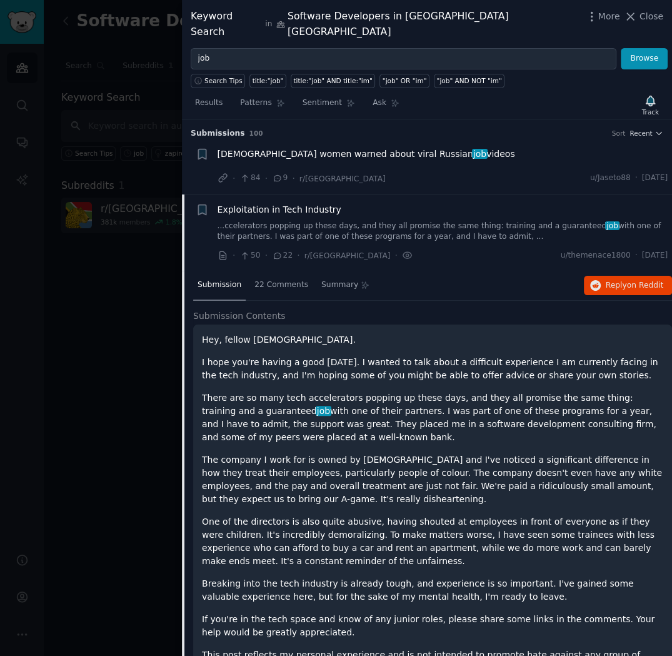
click at [309, 393] on p "There are so many tech accelerators popping up these days, and they all promise…" at bounding box center [432, 417] width 461 height 53
drag, startPoint x: 308, startPoint y: 381, endPoint x: 323, endPoint y: 421, distance: 42.5
click at [323, 421] on p "There are so many tech accelerators popping up these days, and they all promise…" at bounding box center [432, 417] width 461 height 53
drag, startPoint x: 329, startPoint y: 420, endPoint x: 280, endPoint y: 412, distance: 50.1
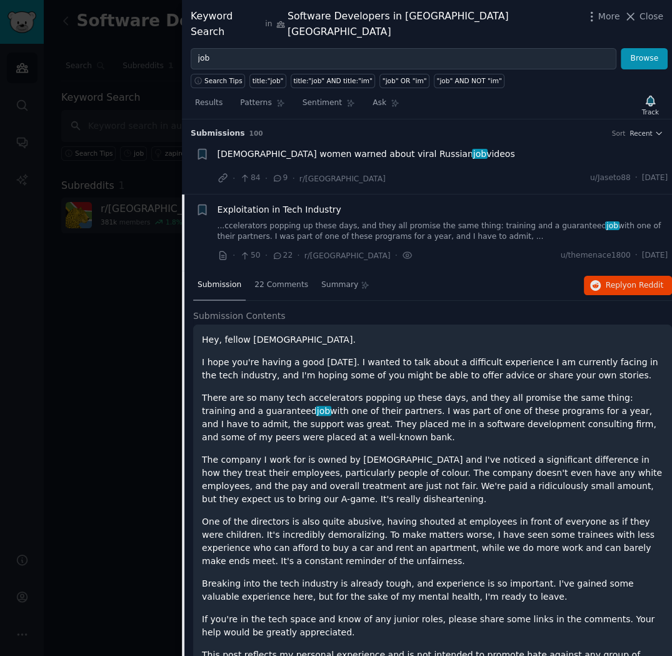
click at [280, 412] on p "There are so many tech accelerators popping up these days, and they all promise…" at bounding box center [432, 417] width 461 height 53
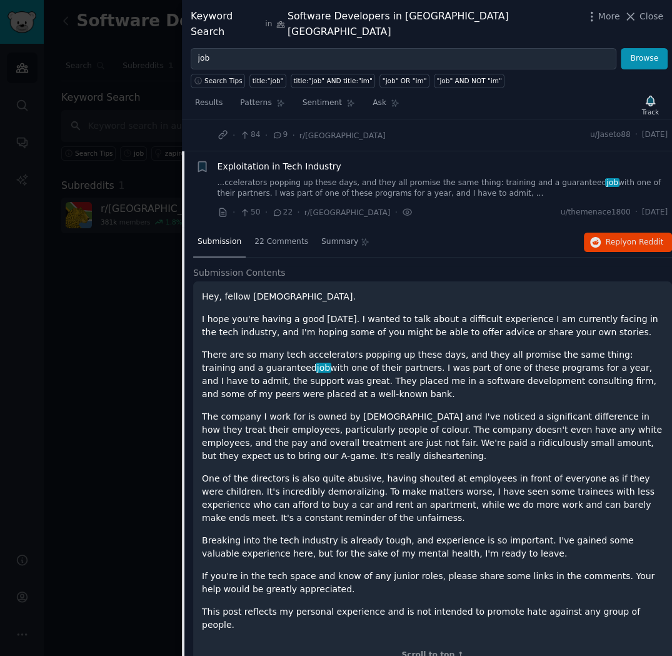
scroll to position [62, 0]
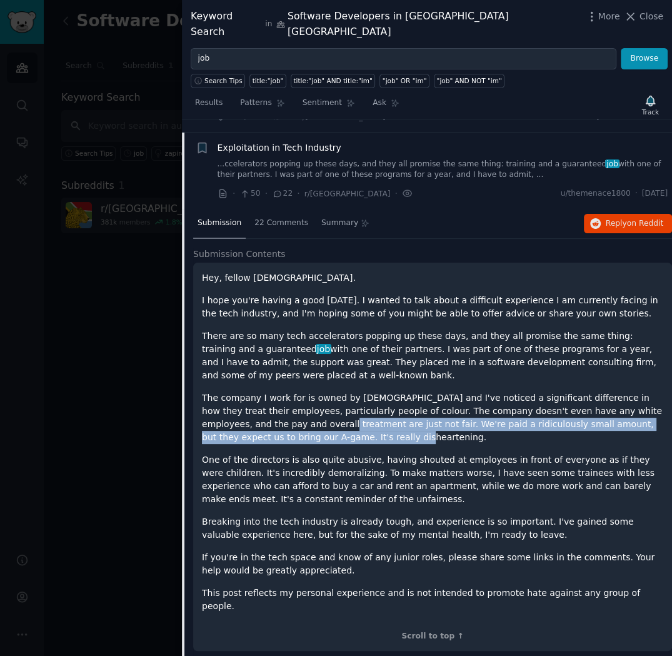
drag, startPoint x: 264, startPoint y: 420, endPoint x: 196, endPoint y: 405, distance: 69.8
click at [196, 405] on div "Hey, fellow [DEMOGRAPHIC_DATA]. I hope you're having a good [DATE]. I wanted to…" at bounding box center [432, 457] width 479 height 388
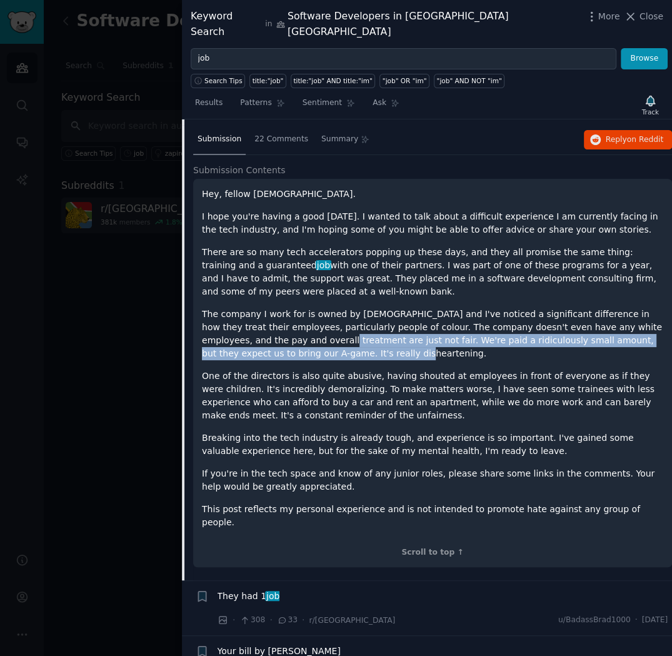
scroll to position [188, 0]
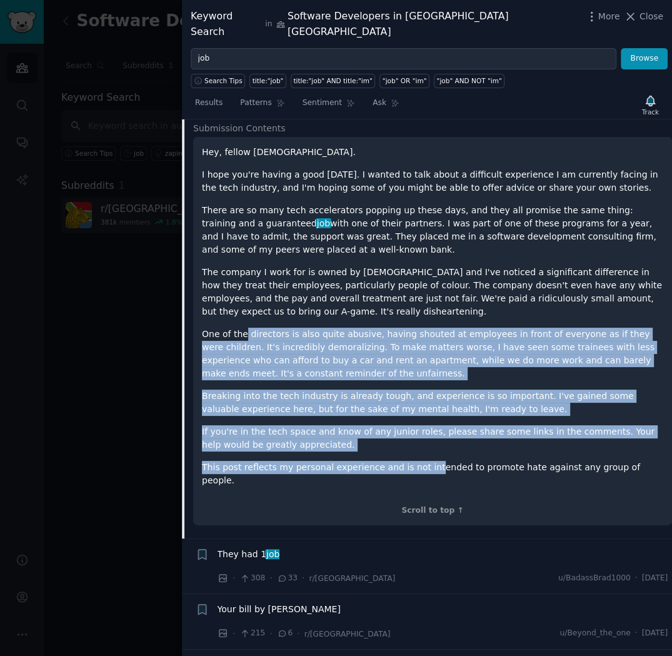
drag, startPoint x: 243, startPoint y: 316, endPoint x: 411, endPoint y: 445, distance: 212.4
click at [411, 445] on div "Hey, fellow [DEMOGRAPHIC_DATA]. I hope you're having a good [DATE]. I wanted to…" at bounding box center [432, 316] width 461 height 341
click at [411, 461] on p "This post reflects my personal experience and is not intended to promote hate a…" at bounding box center [432, 474] width 461 height 26
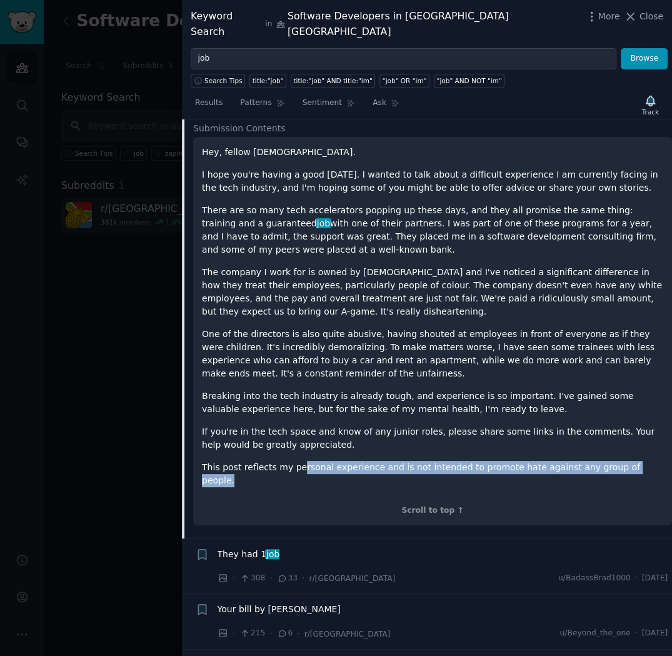
drag, startPoint x: 415, startPoint y: 455, endPoint x: 637, endPoint y: 465, distance: 222.8
click at [637, 465] on div "Hey, fellow [DEMOGRAPHIC_DATA]. I hope you're having a good [DATE]. I wanted to…" at bounding box center [432, 326] width 461 height 360
click at [557, 460] on div "Hey, fellow [DEMOGRAPHIC_DATA]. I hope you're having a good [DATE]. I wanted to…" at bounding box center [432, 326] width 461 height 360
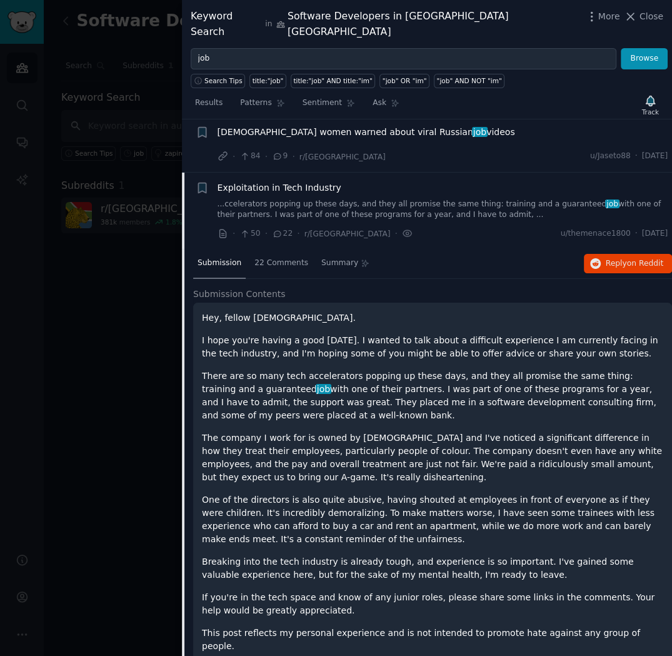
scroll to position [0, 0]
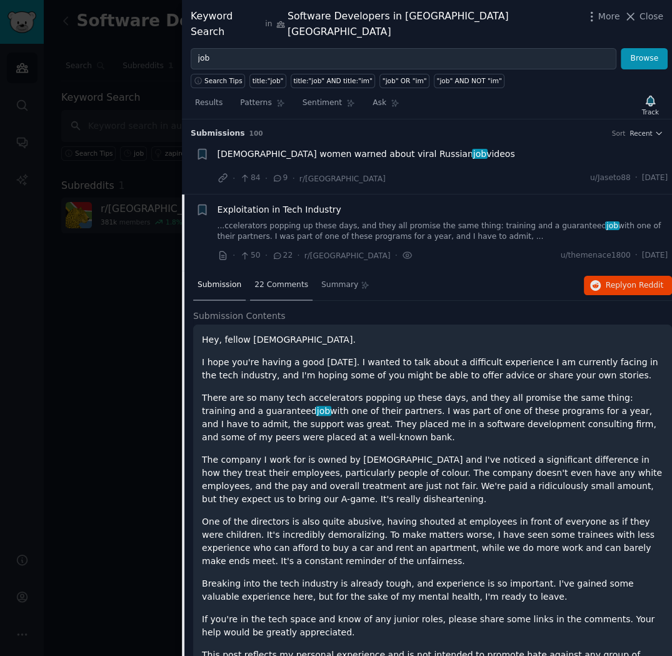
click at [273, 271] on div "22 Comments" at bounding box center [281, 286] width 63 height 30
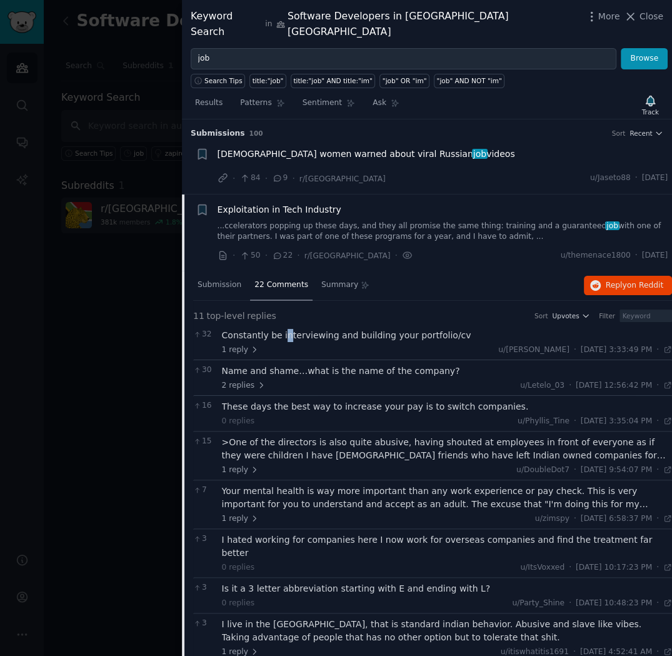
drag, startPoint x: 293, startPoint y: 319, endPoint x: 281, endPoint y: 318, distance: 11.9
click at [281, 329] on div "Constantly be interviewing and building your portfolio/cv" at bounding box center [447, 335] width 451 height 13
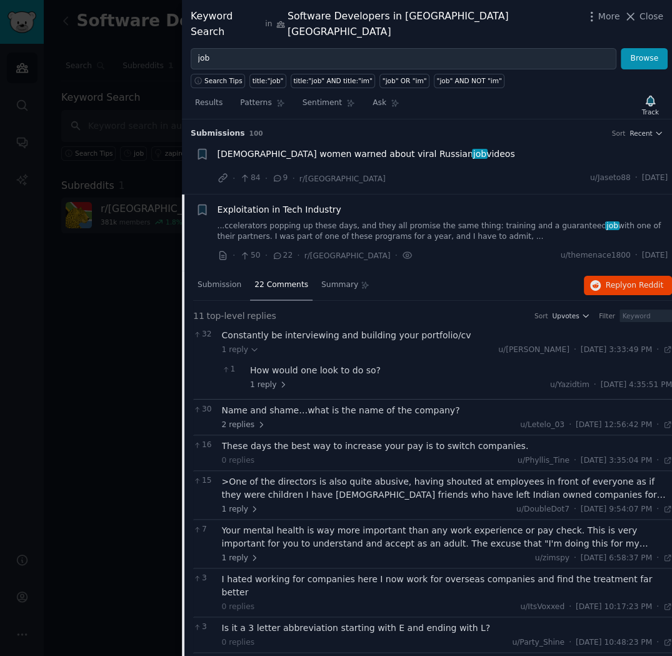
click at [361, 404] on div "Name and shame…what is the name of the company?" at bounding box center [447, 410] width 451 height 13
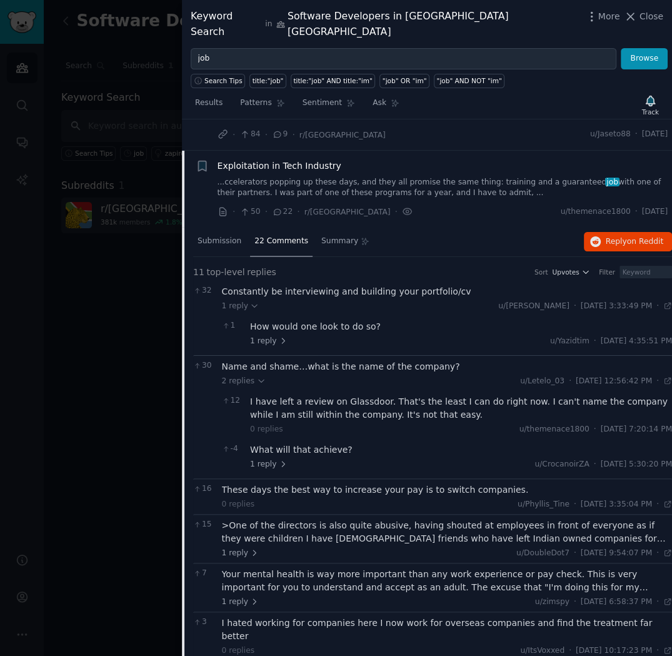
scroll to position [124, 0]
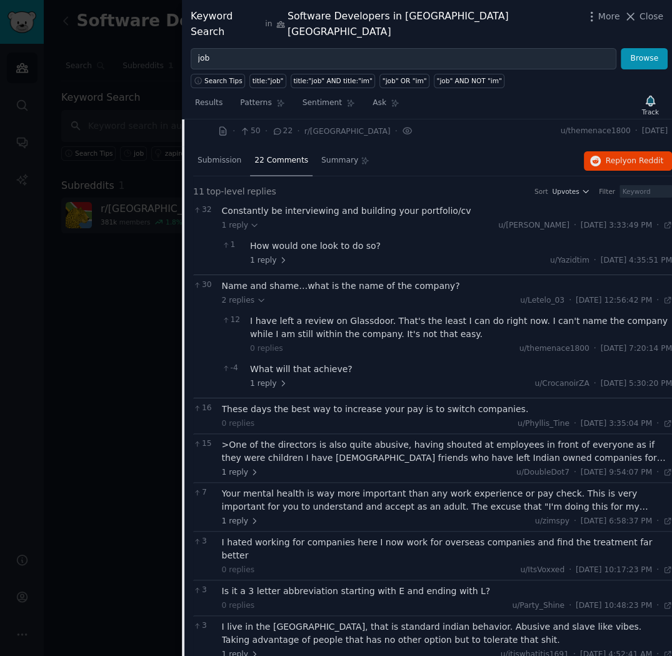
click at [405, 403] on div "These days the best way to increase your pay is to switch companies." at bounding box center [447, 409] width 451 height 13
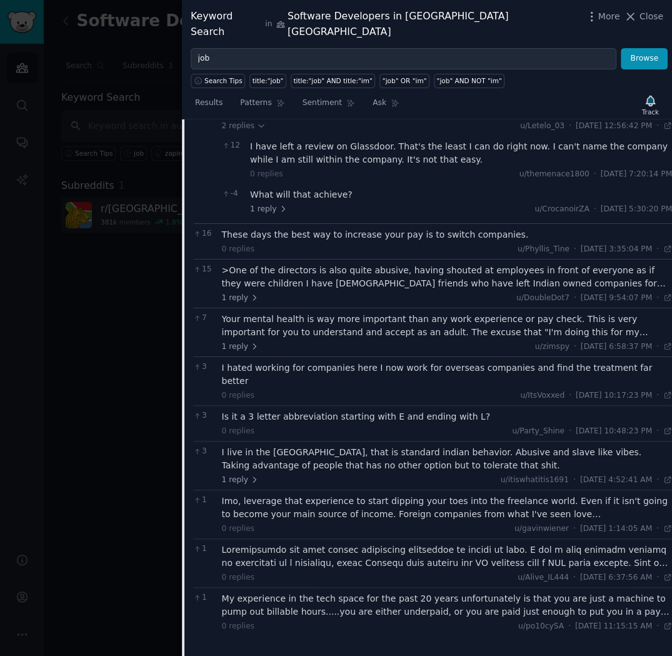
scroll to position [312, 0]
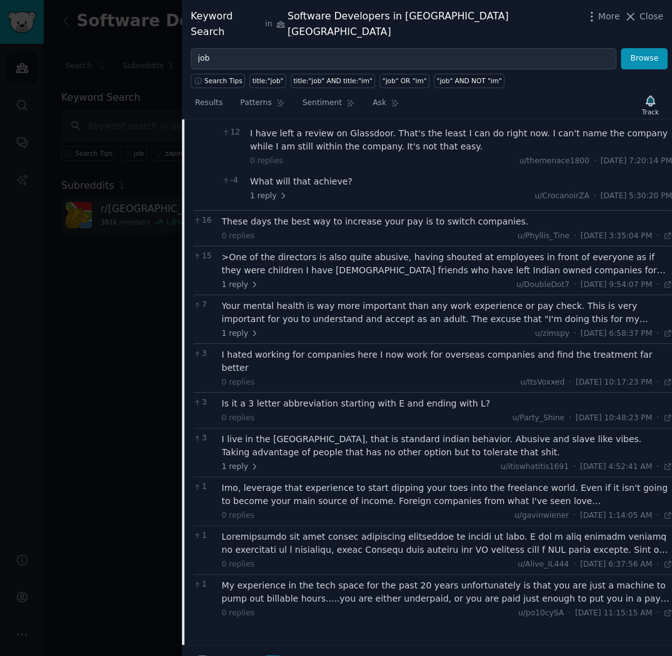
click at [336, 256] on div ">One of the directors is also quite abusive, having shouted at employees in fro…" at bounding box center [447, 264] width 451 height 26
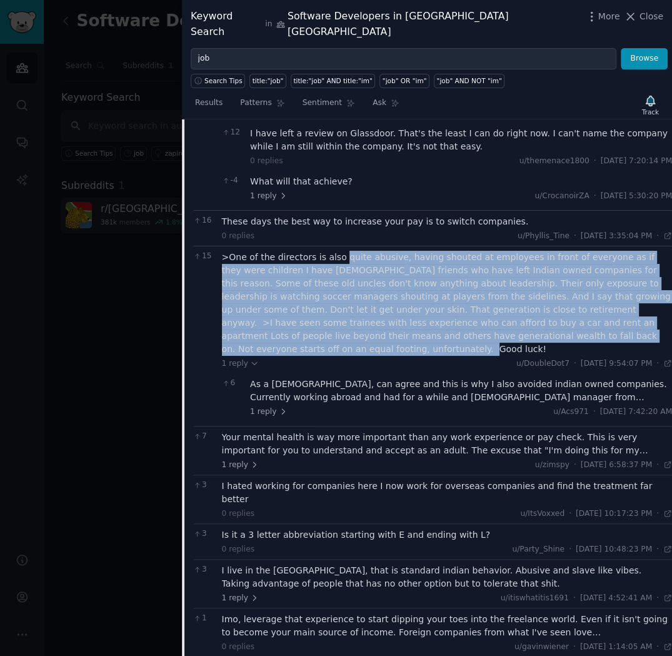
drag, startPoint x: 332, startPoint y: 240, endPoint x: 482, endPoint y: 313, distance: 167.0
click at [482, 313] on div ">One of the directors is also quite abusive, having shouted at employees in fro…" at bounding box center [447, 303] width 451 height 105
click at [395, 294] on div ">One of the directors is also quite abusive, having shouted at employees in fro…" at bounding box center [447, 303] width 451 height 105
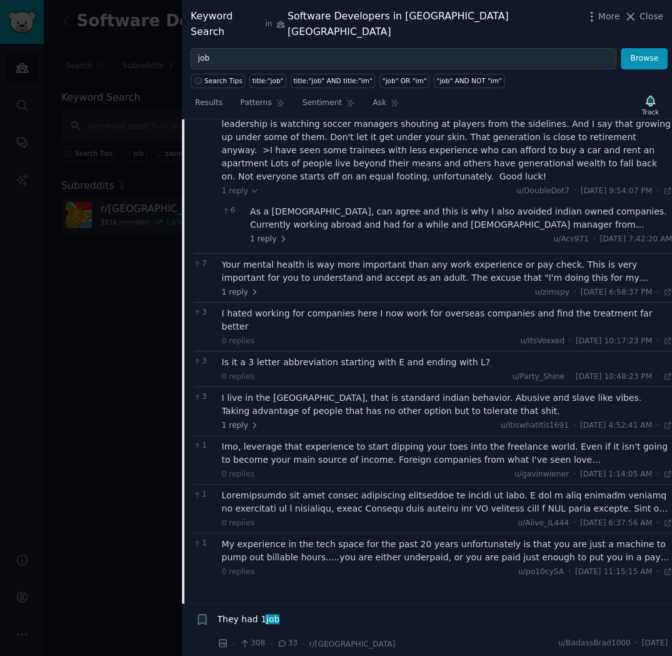
scroll to position [500, 0]
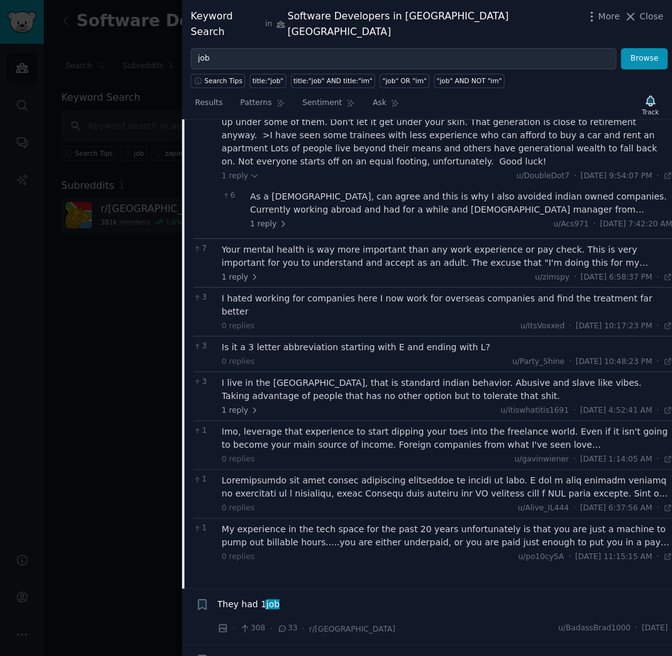
click at [405, 243] on div "Your mental health is way more important than any work experience or pay check.…" at bounding box center [447, 256] width 451 height 26
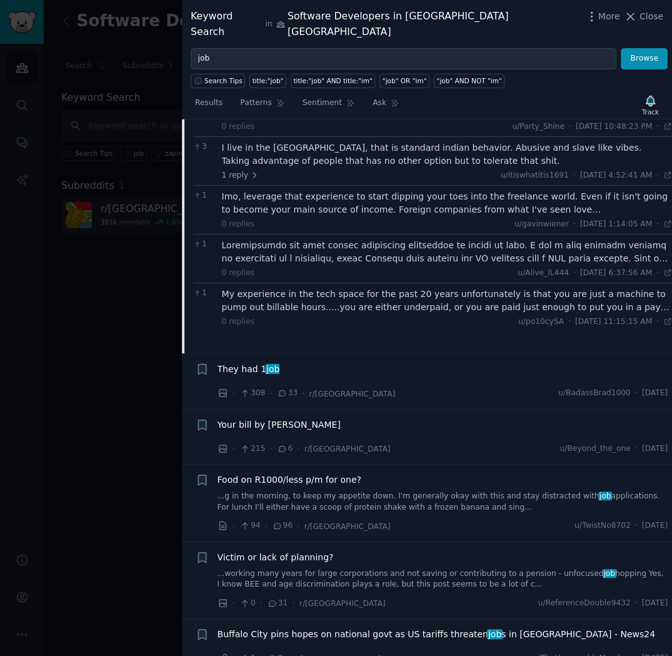
scroll to position [937, 0]
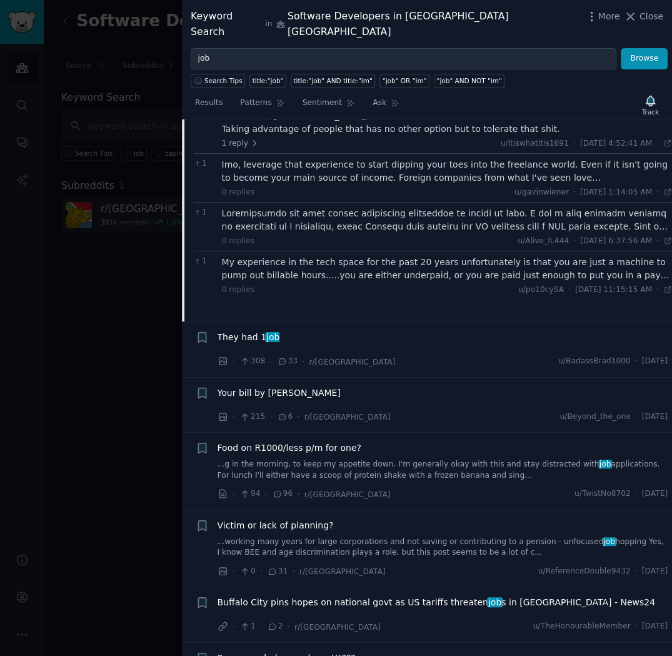
click at [127, 390] on div at bounding box center [336, 328] width 672 height 656
